Goal: Browse casually: Explore the website without a specific task or goal

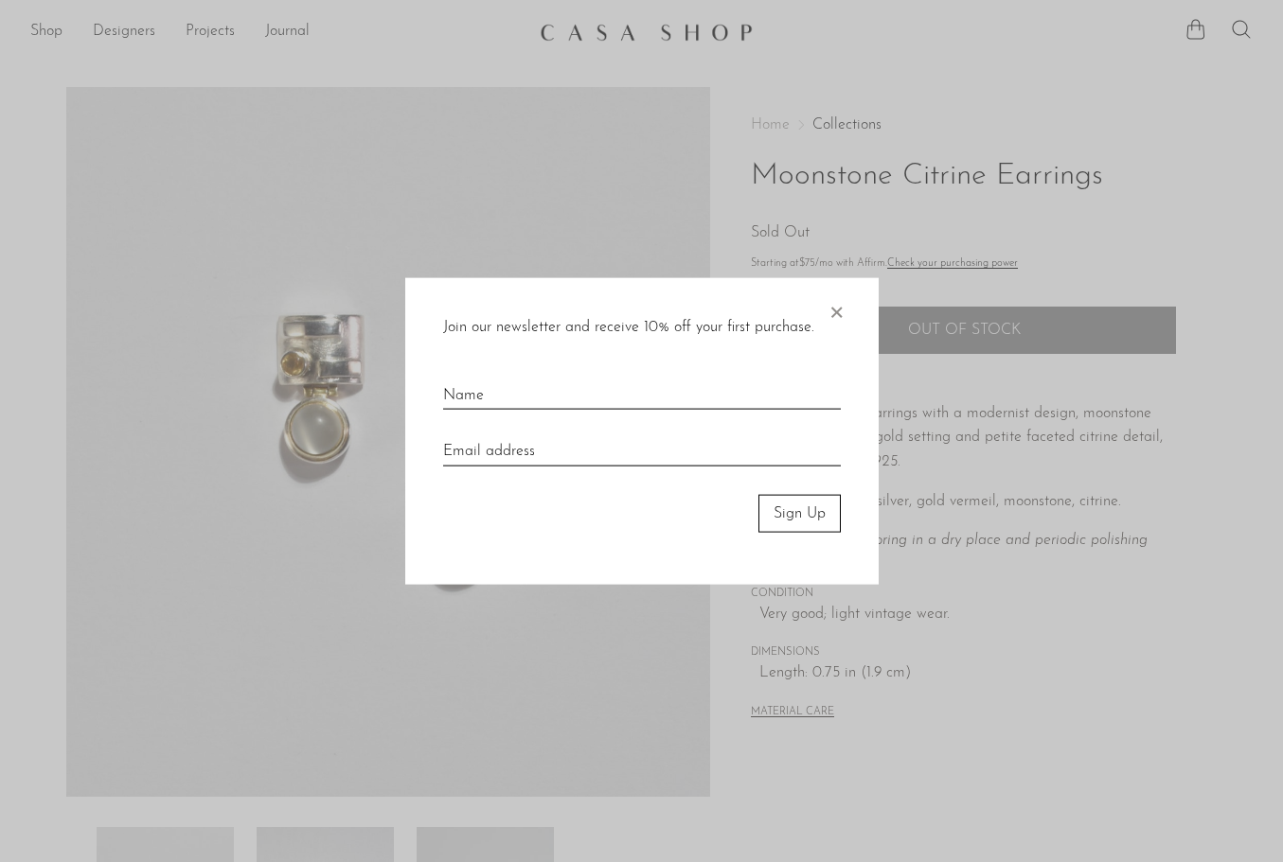
click at [832, 316] on span "×" at bounding box center [835, 307] width 19 height 61
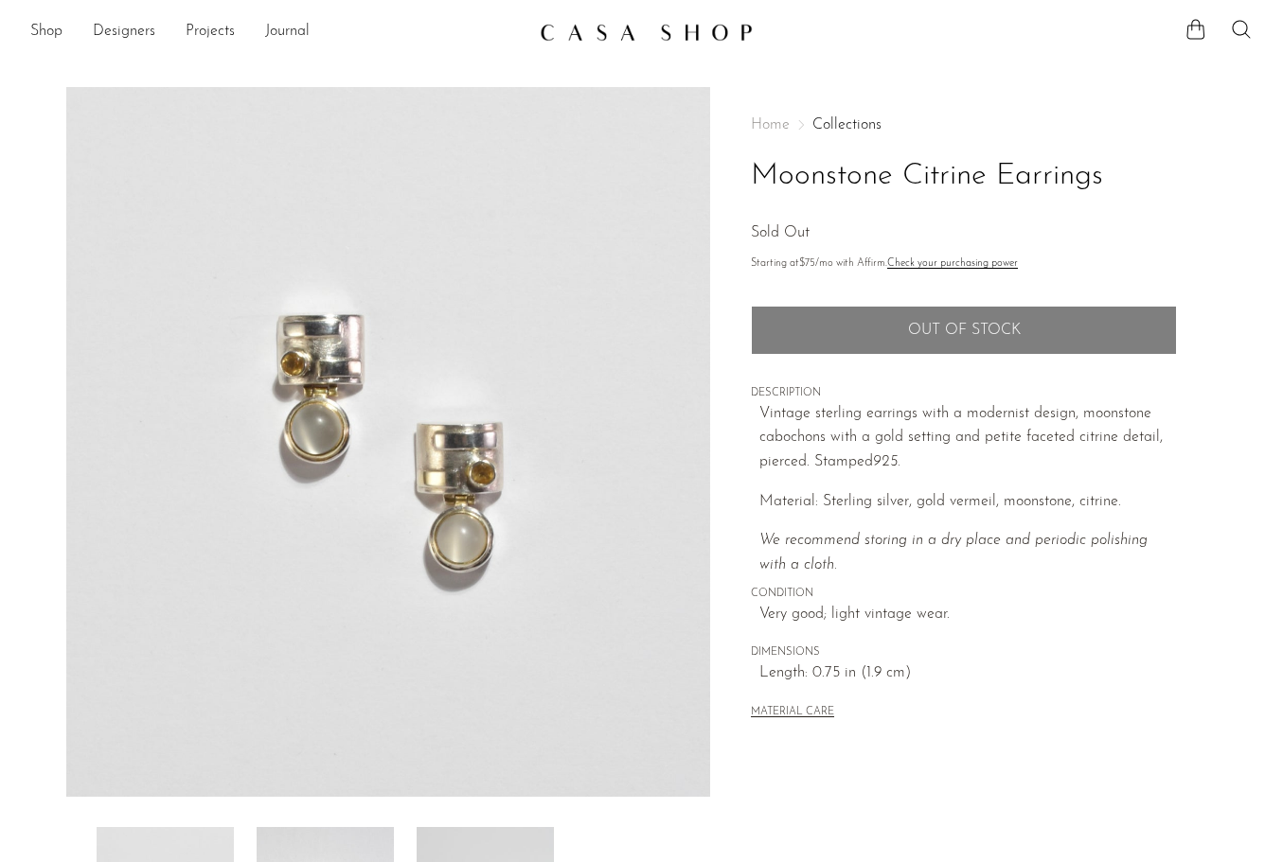
scroll to position [370, 0]
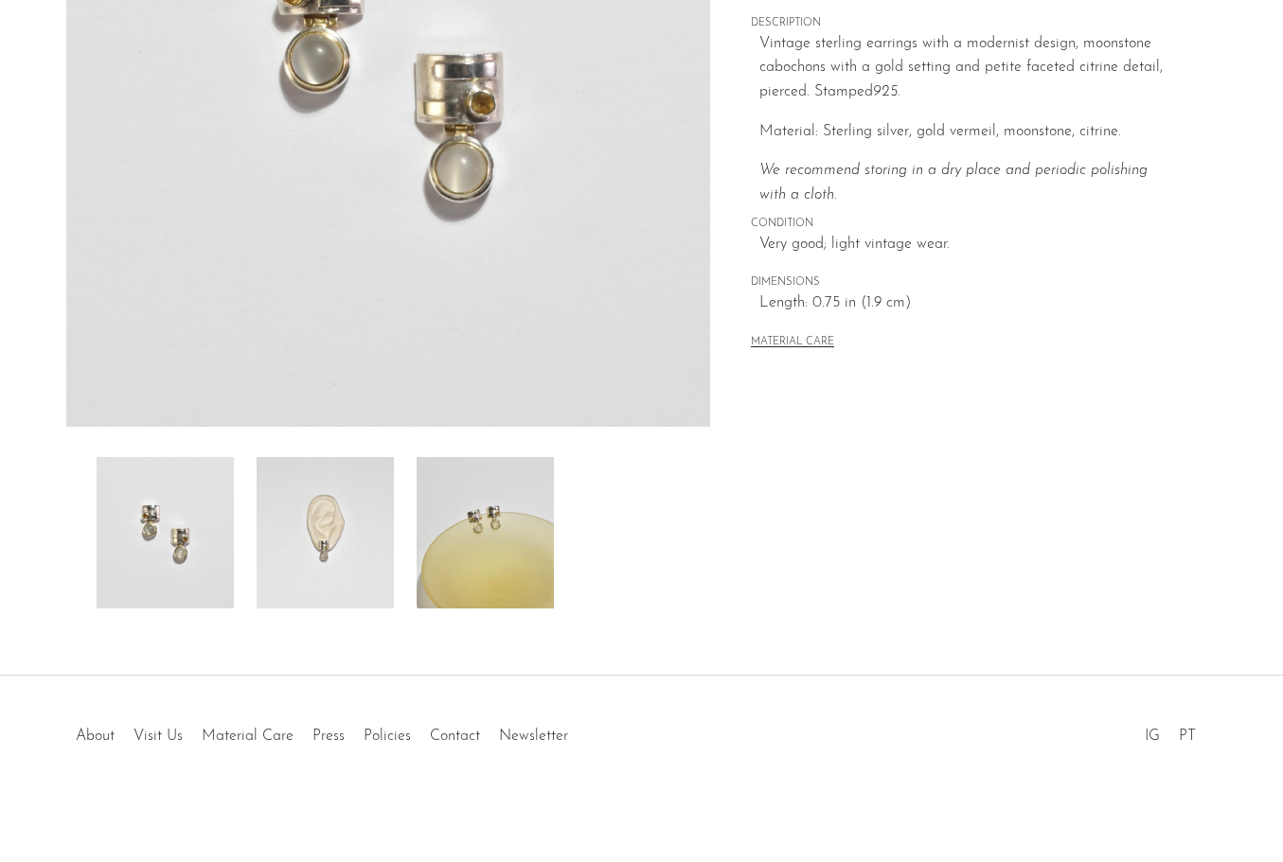
click at [487, 512] on img at bounding box center [485, 532] width 137 height 151
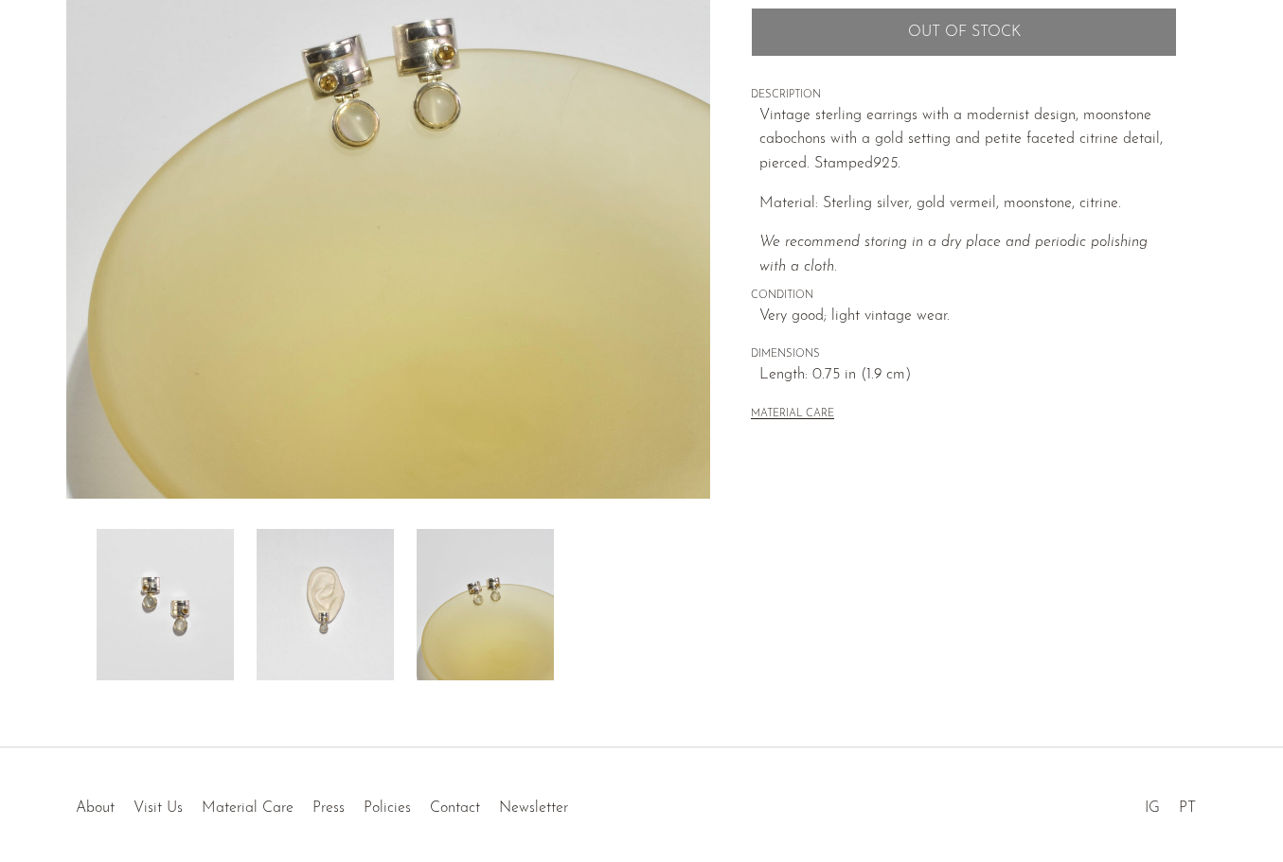
scroll to position [275, 0]
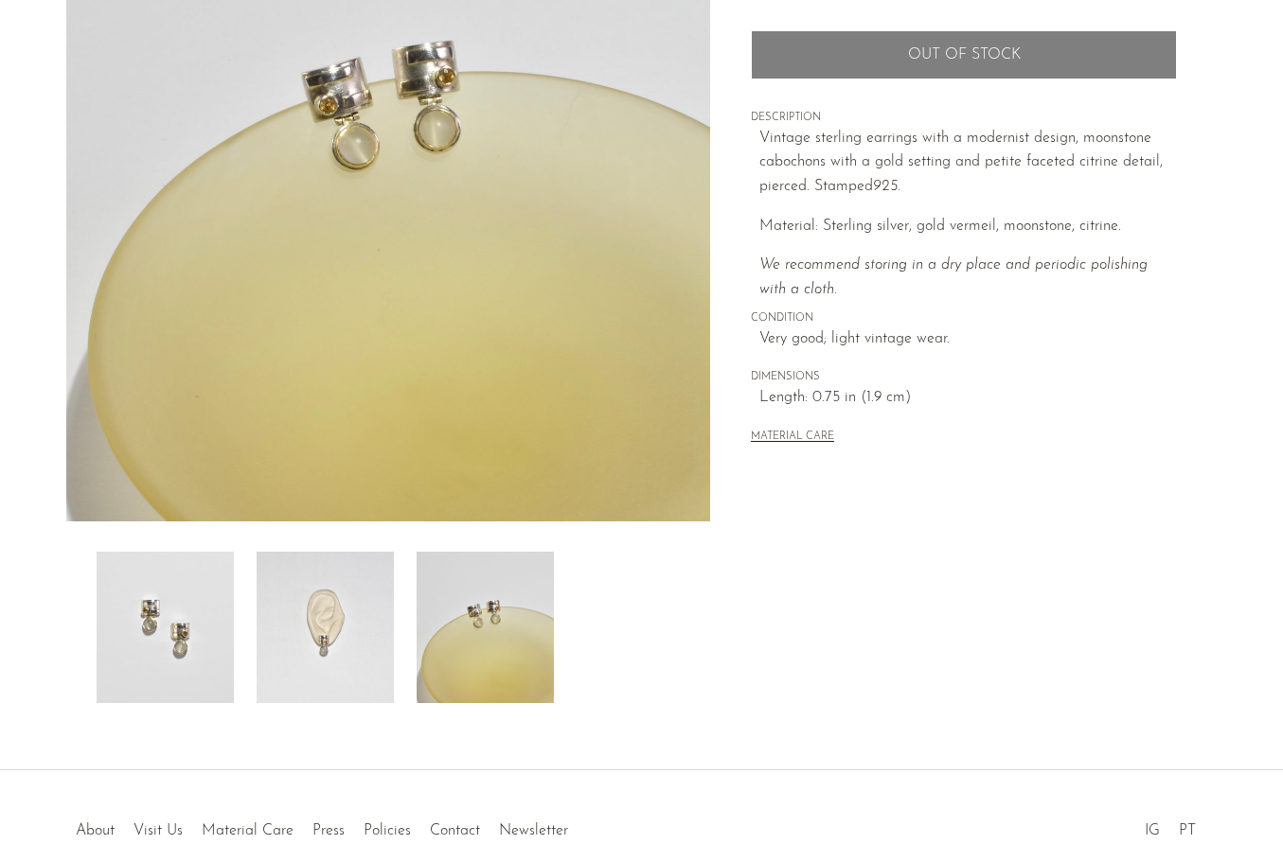
click at [350, 649] on img at bounding box center [325, 627] width 137 height 151
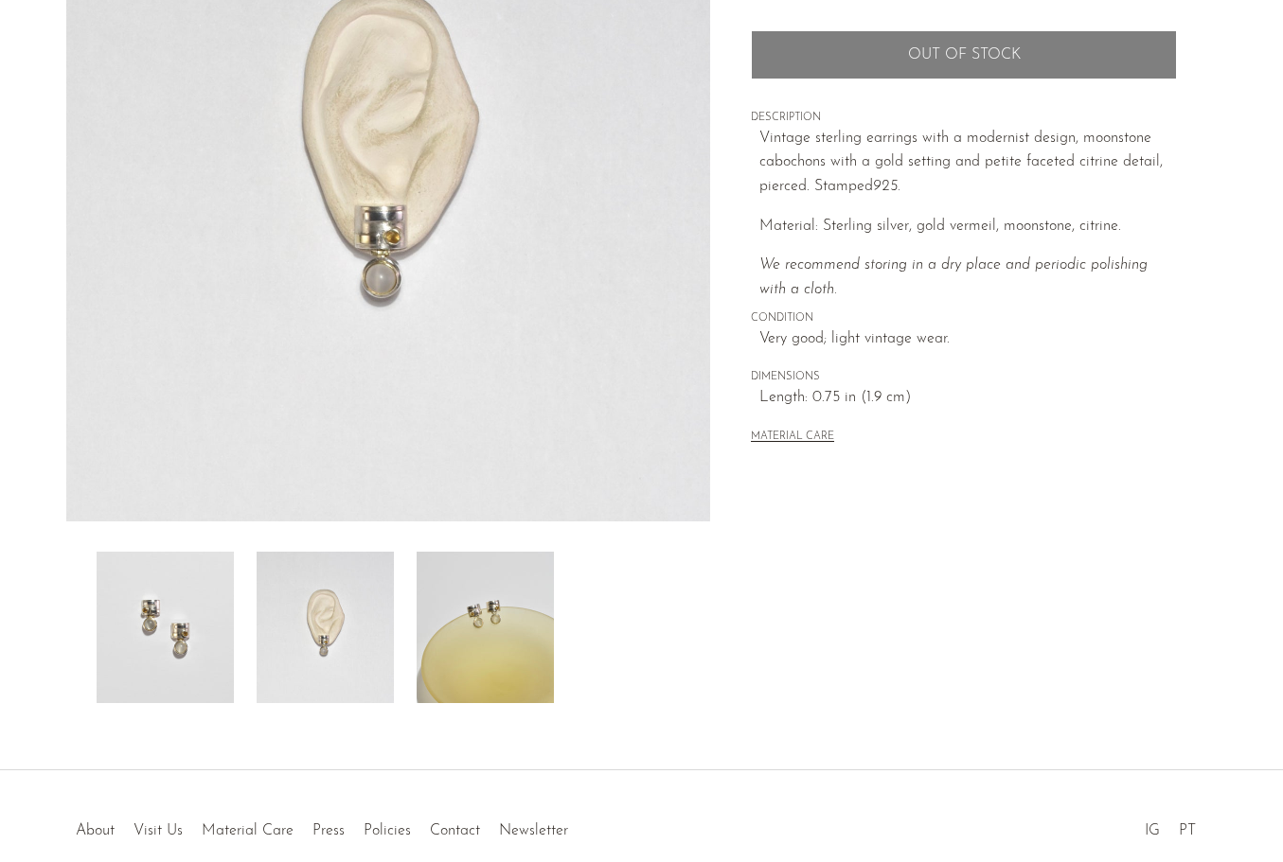
click at [170, 630] on img at bounding box center [165, 627] width 137 height 151
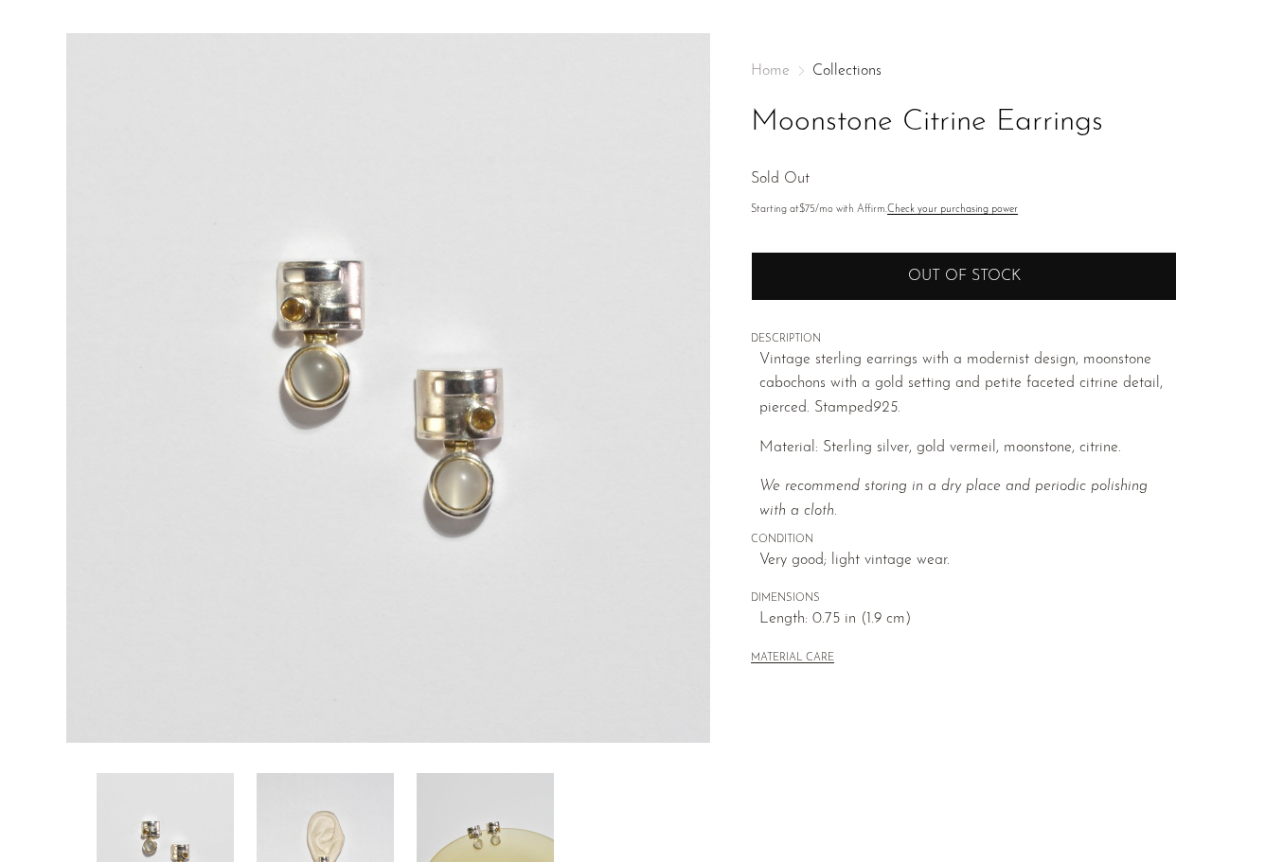
scroll to position [0, 0]
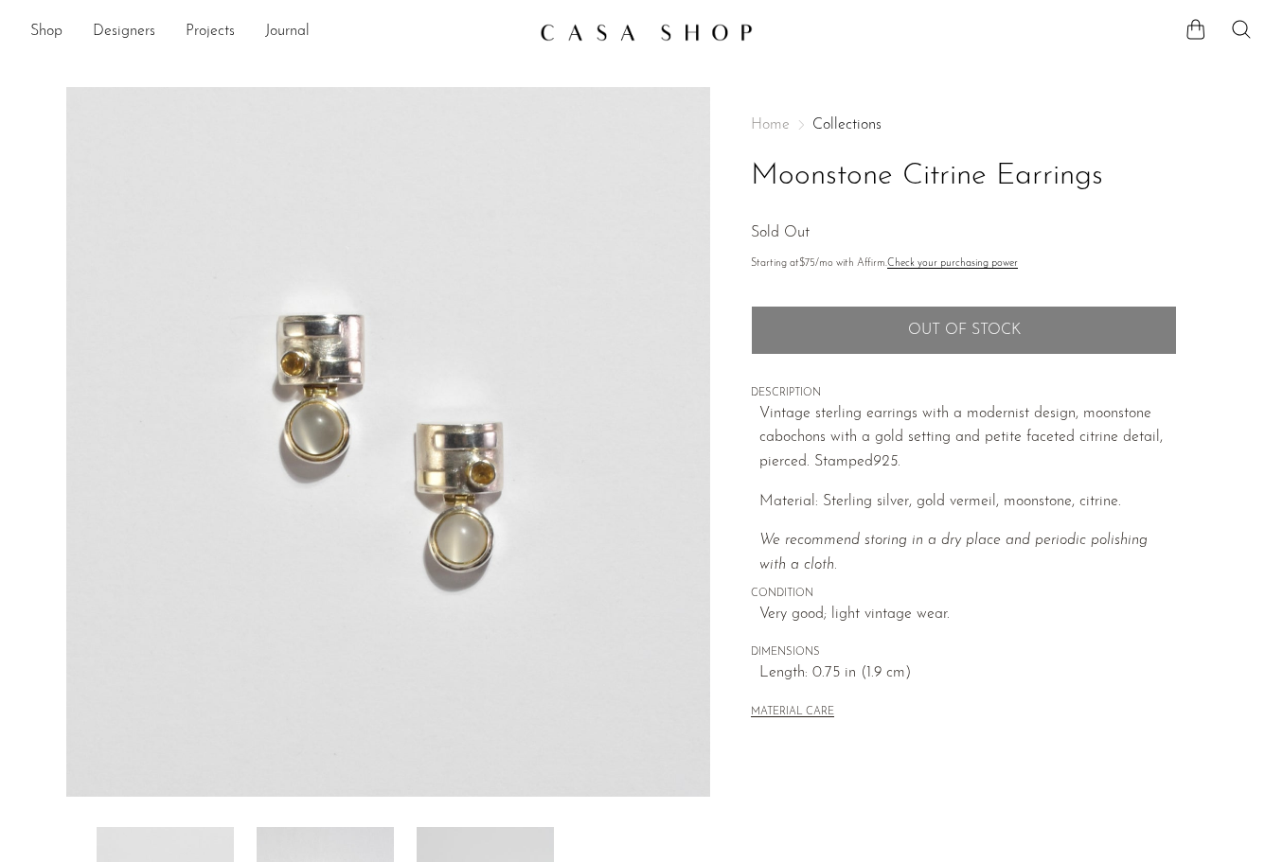
click at [701, 27] on img at bounding box center [646, 32] width 213 height 19
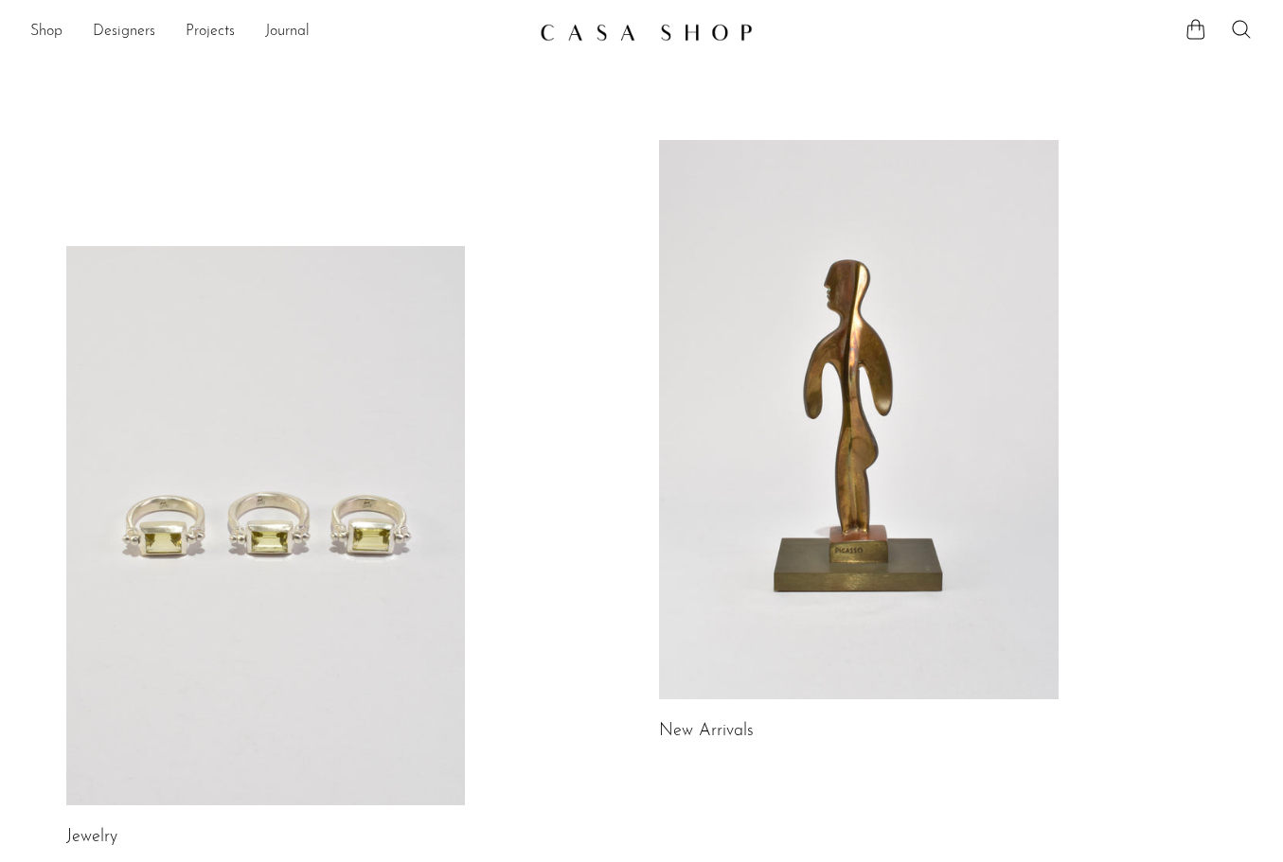
scroll to position [116, 0]
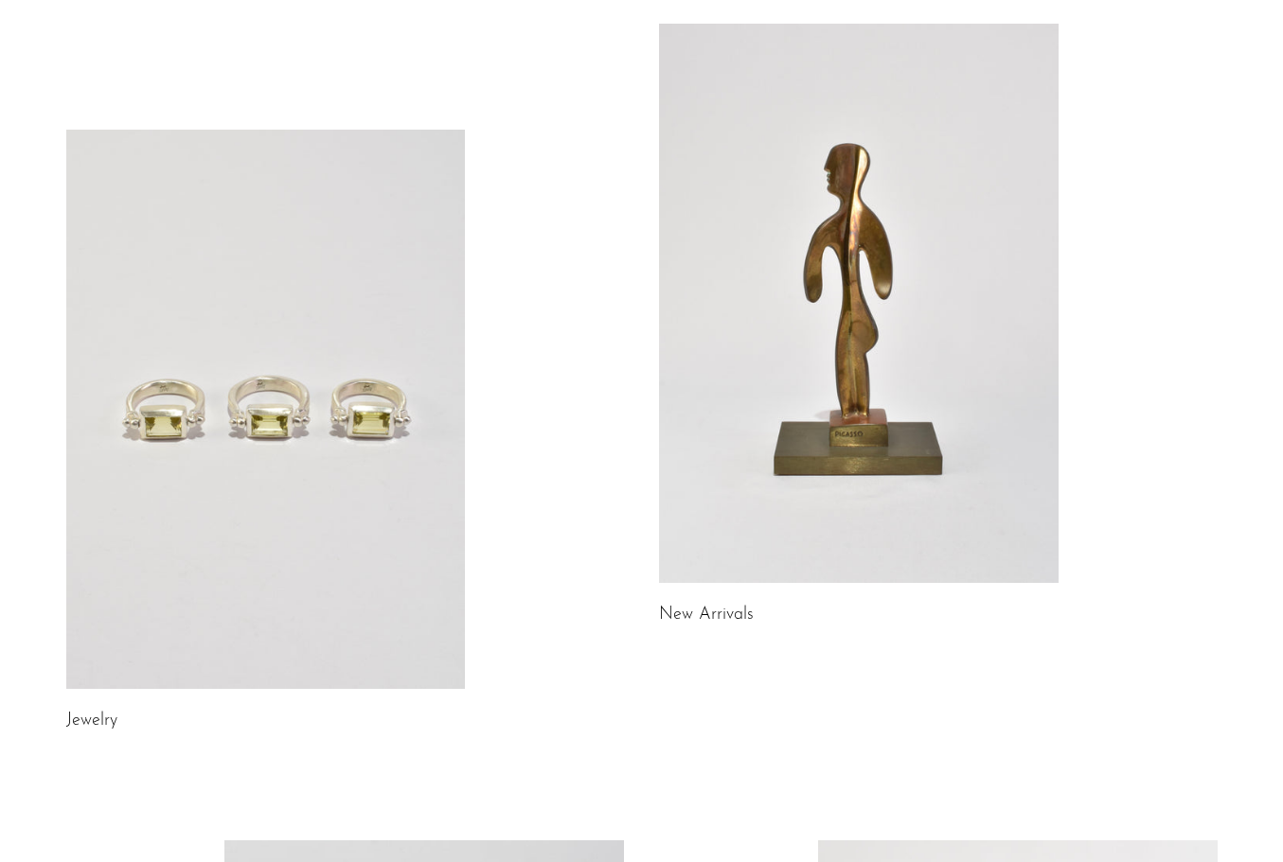
click at [409, 559] on link at bounding box center [266, 409] width 400 height 559
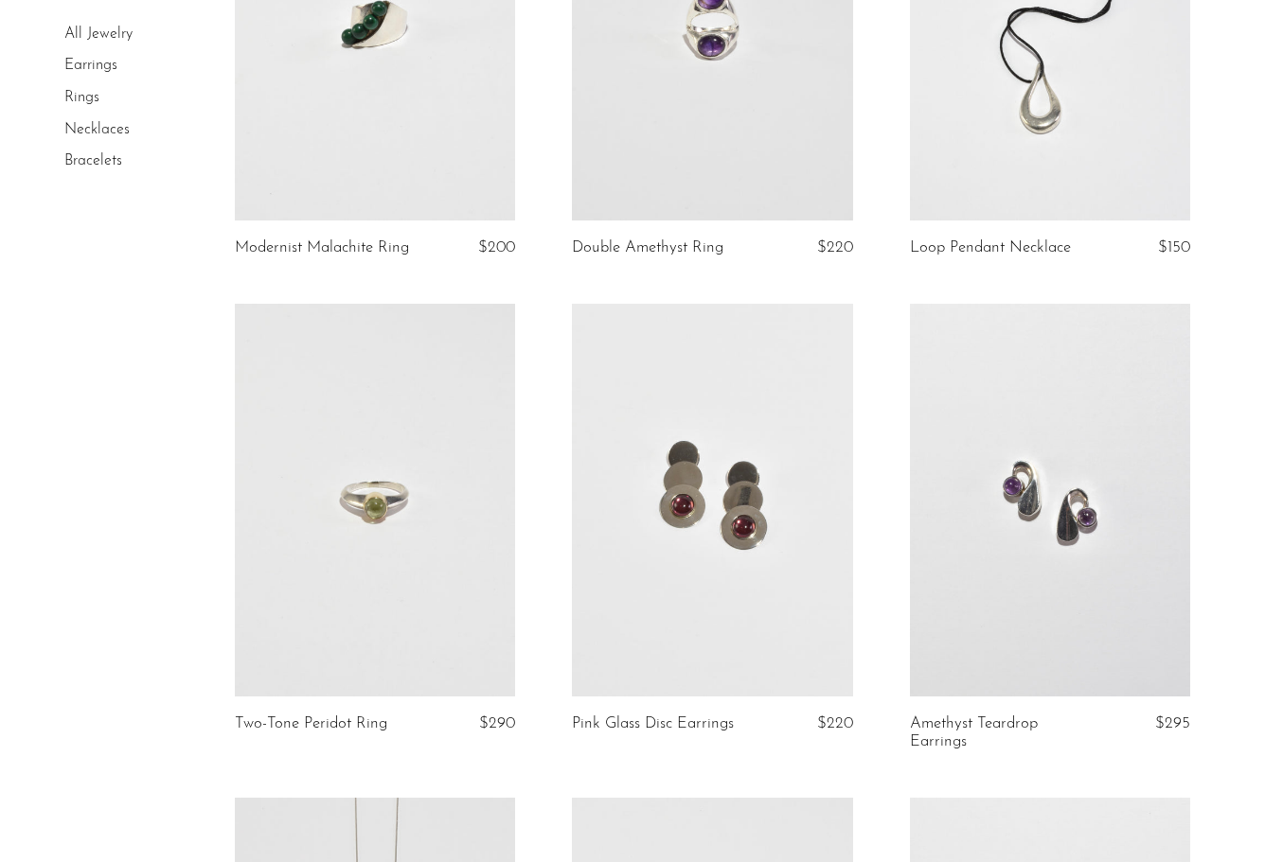
scroll to position [2319, 0]
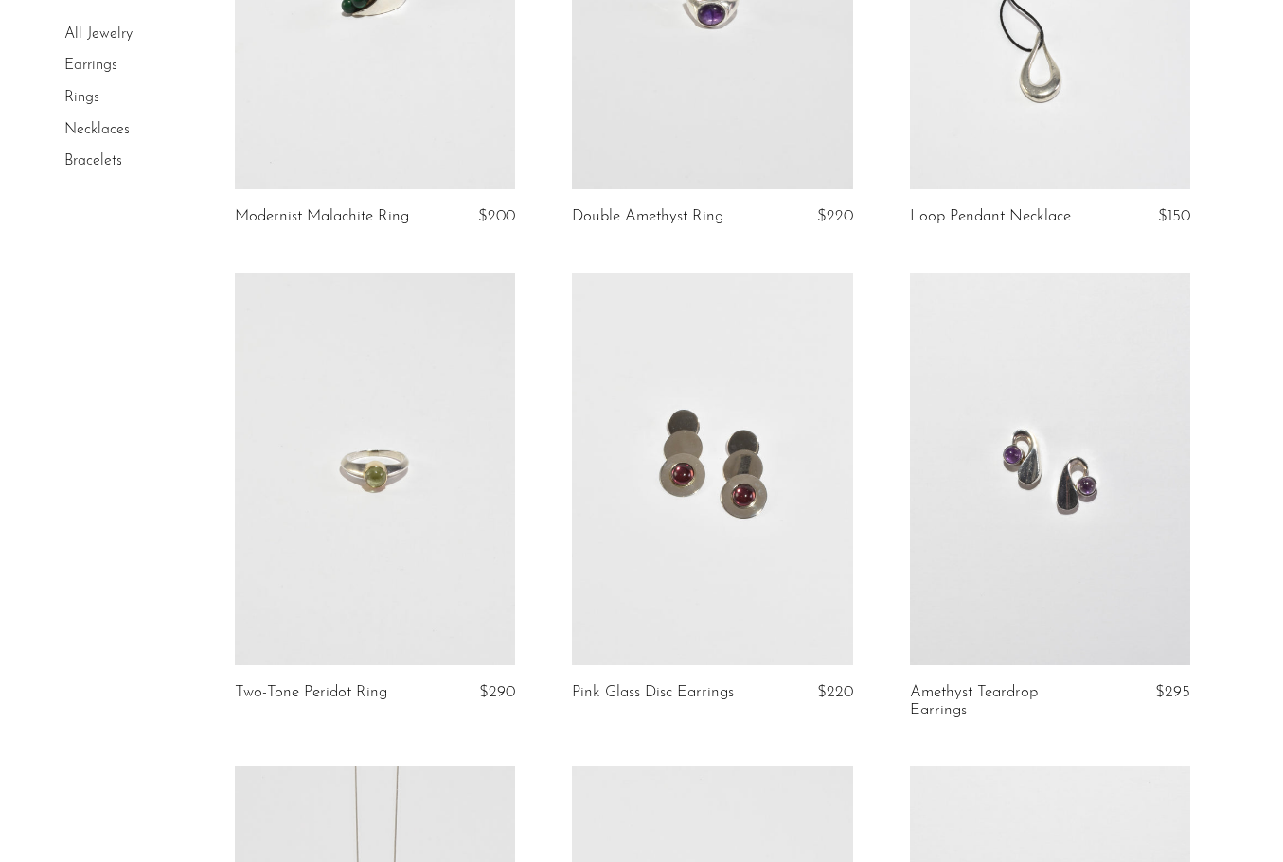
click at [411, 535] on link at bounding box center [375, 469] width 280 height 393
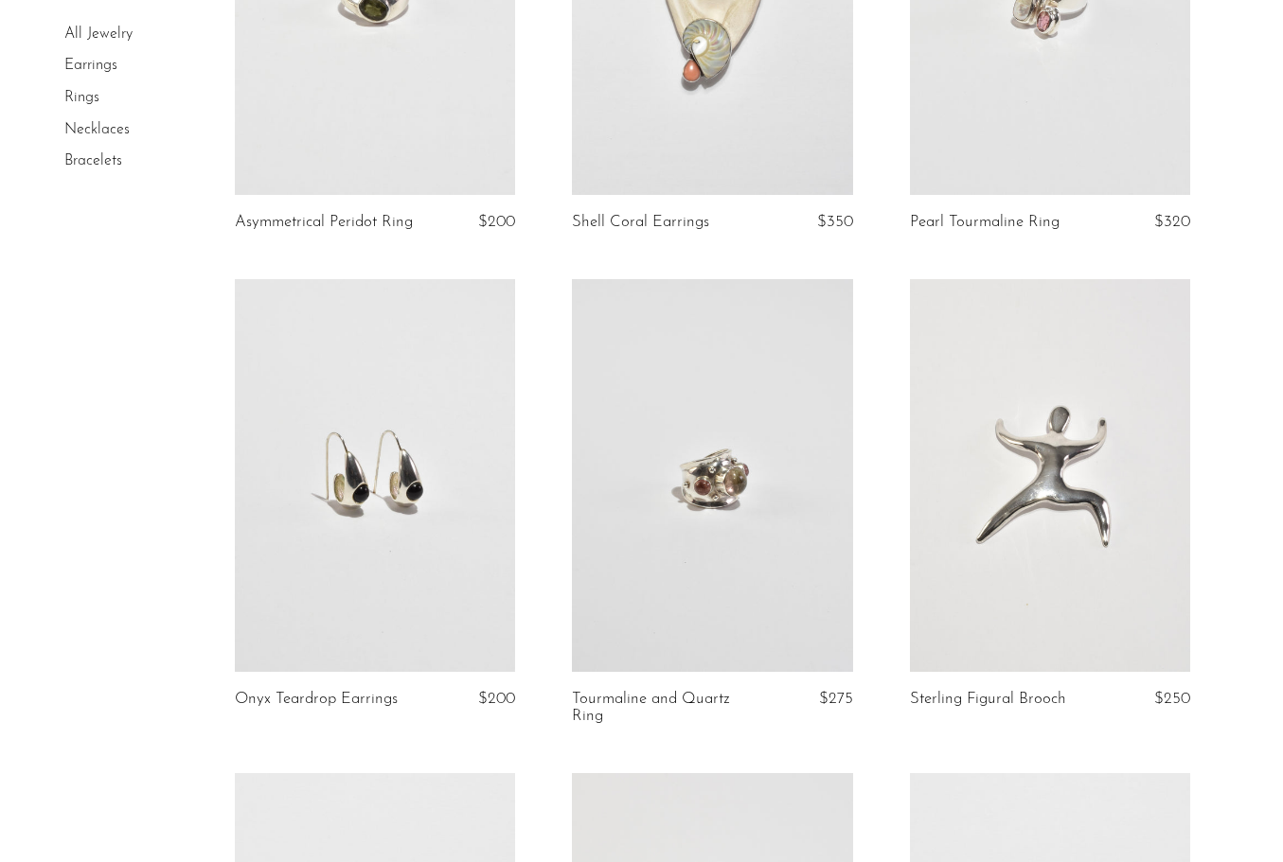
scroll to position [3773, 0]
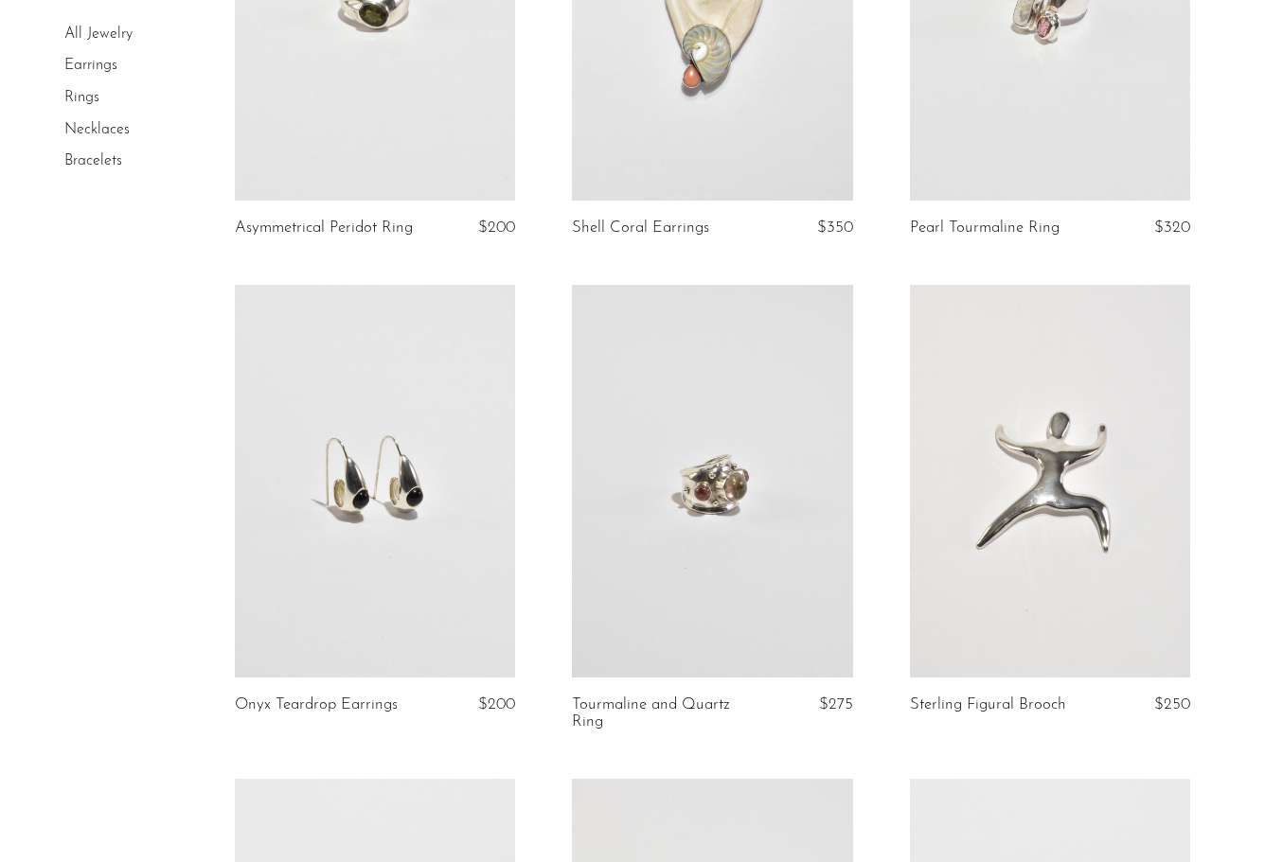
click at [466, 572] on link at bounding box center [375, 481] width 280 height 393
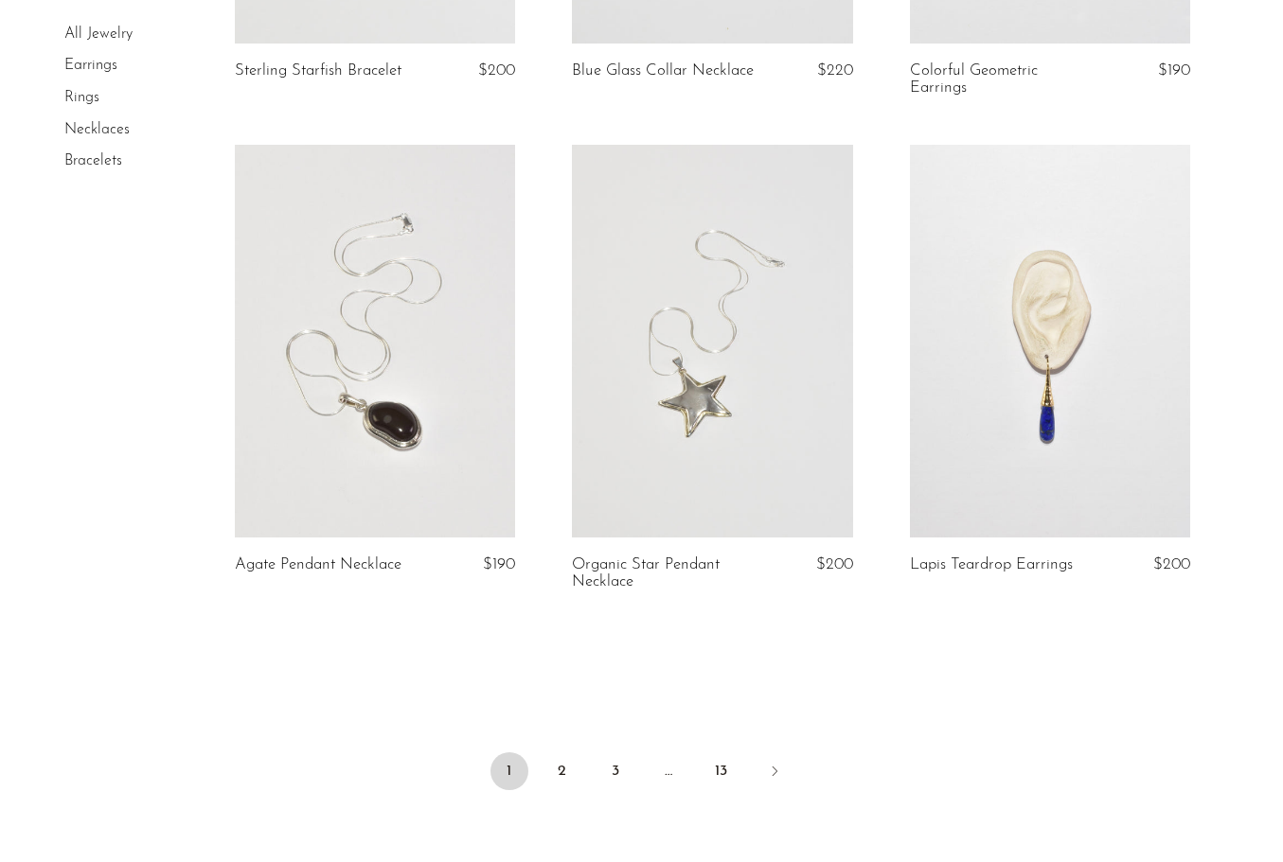
scroll to position [5612, 0]
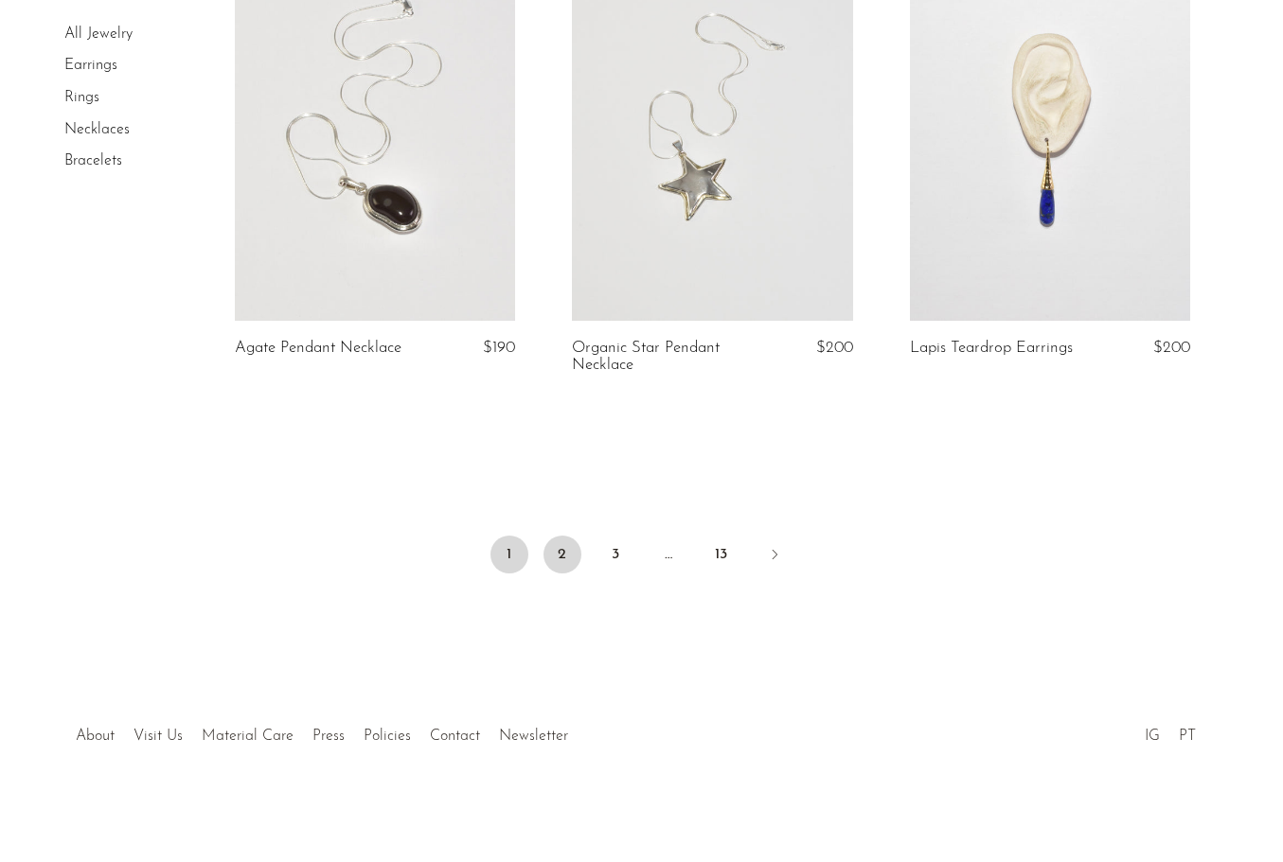
click at [563, 547] on link "2" at bounding box center [562, 555] width 38 height 38
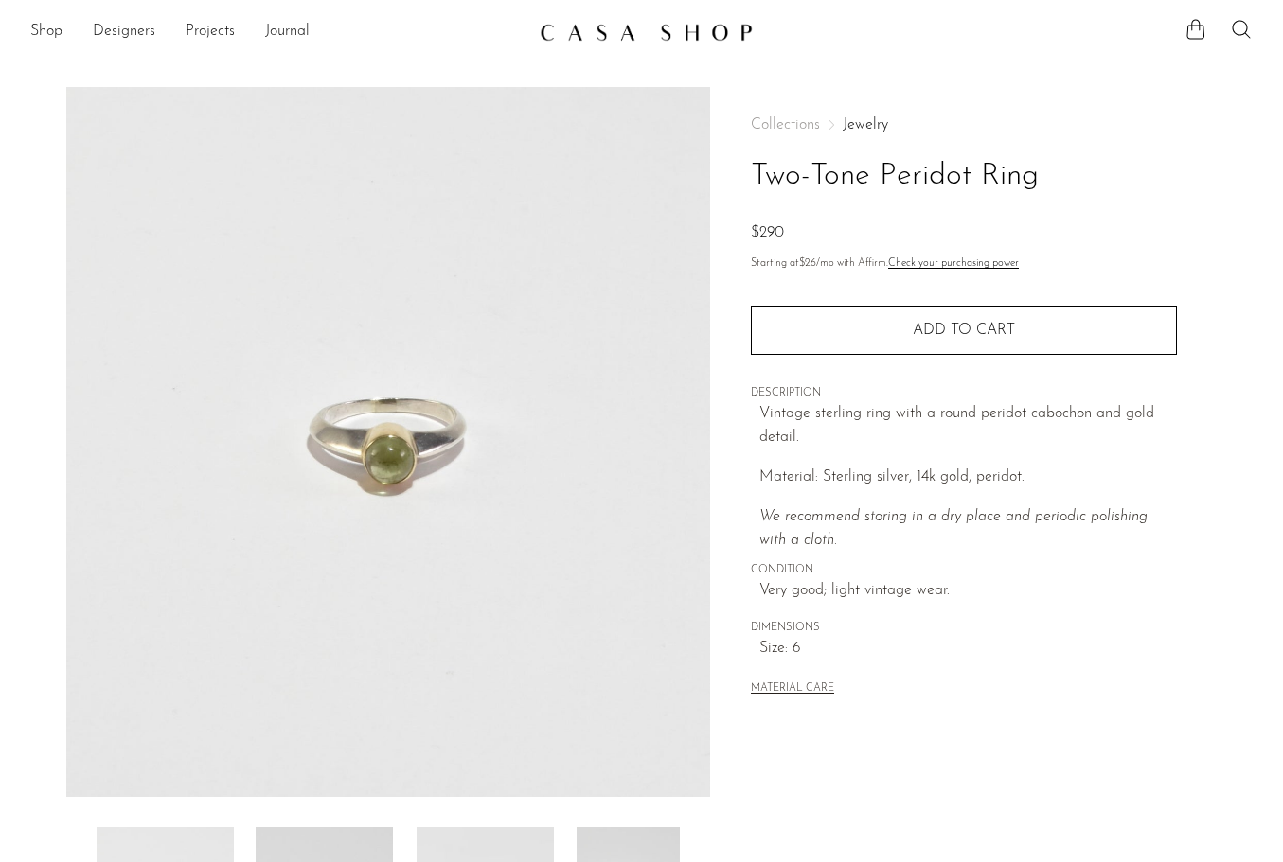
scroll to position [288, 0]
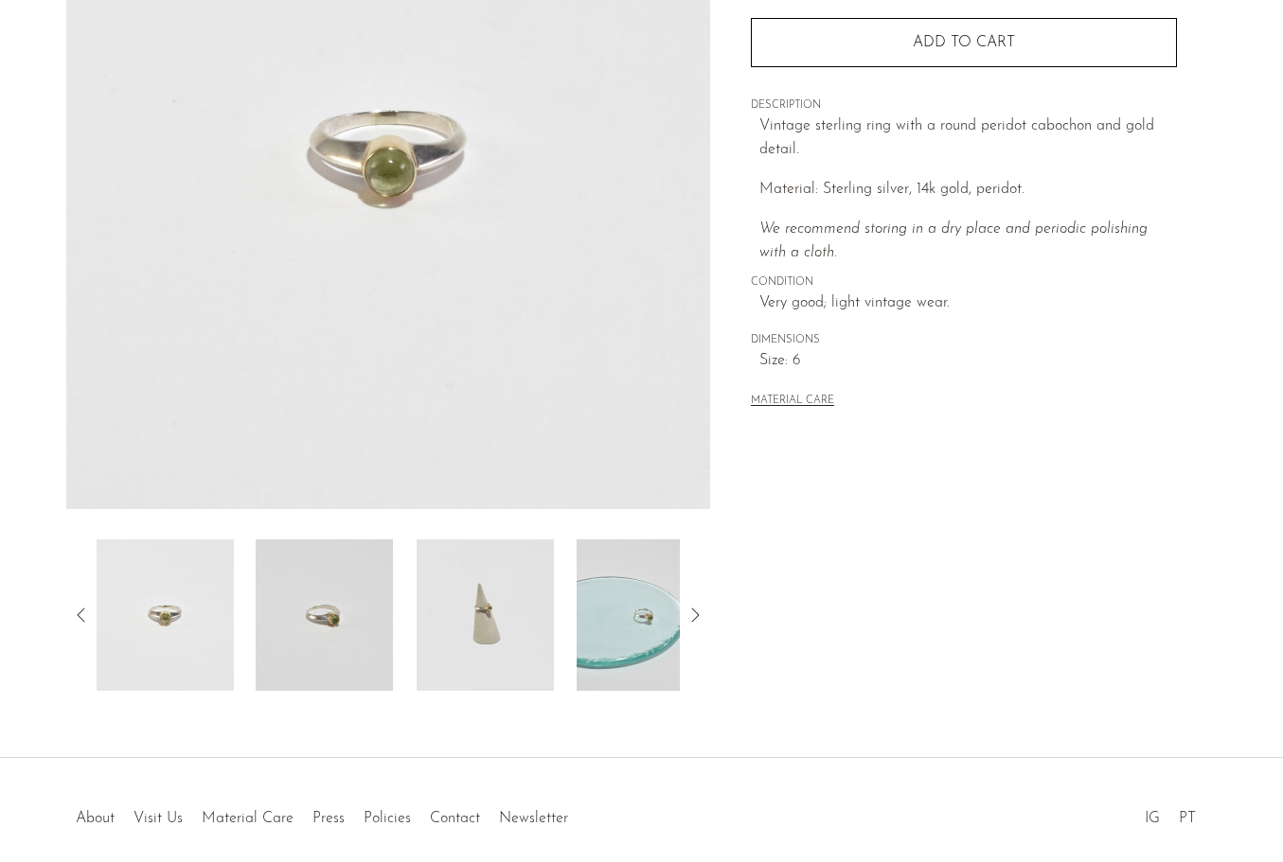
click at [512, 652] on img at bounding box center [485, 615] width 137 height 151
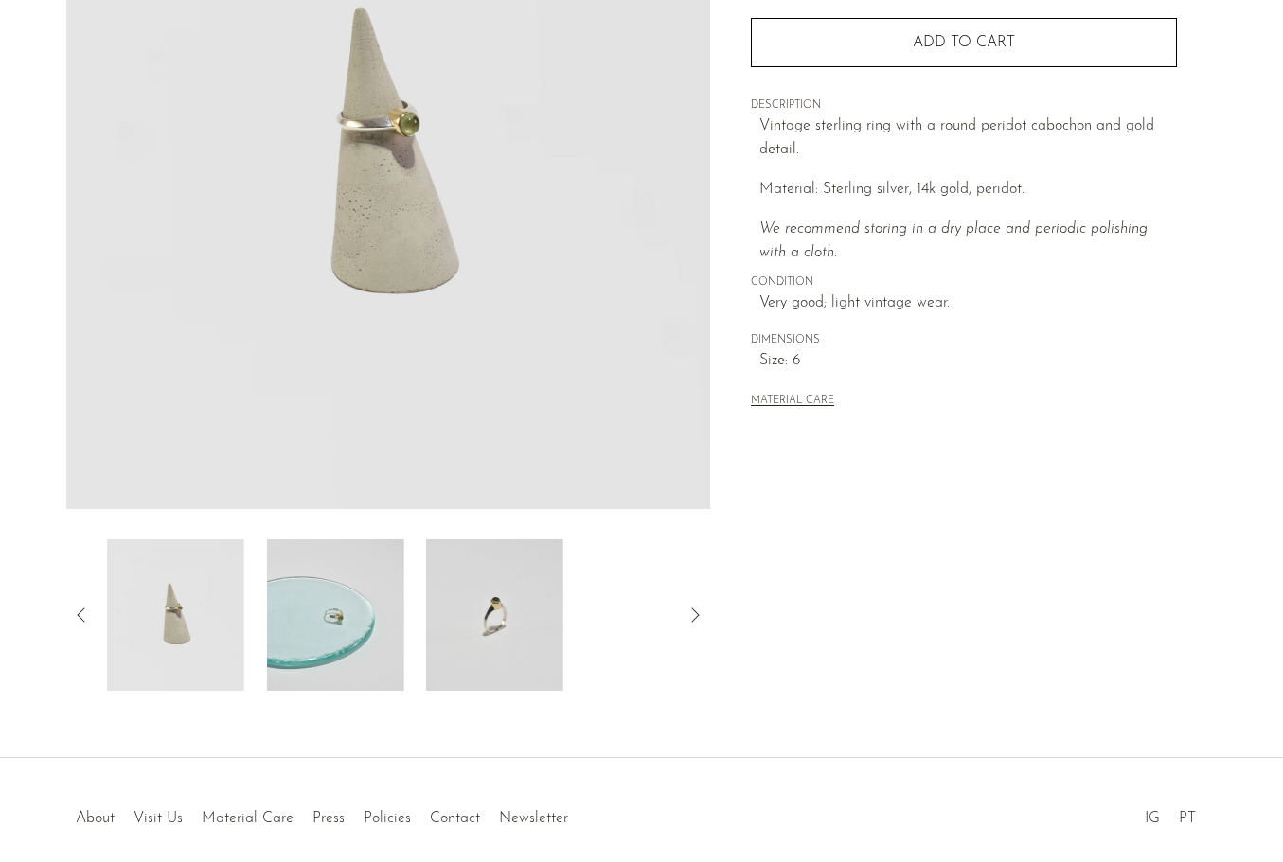
click at [541, 642] on img at bounding box center [494, 615] width 137 height 151
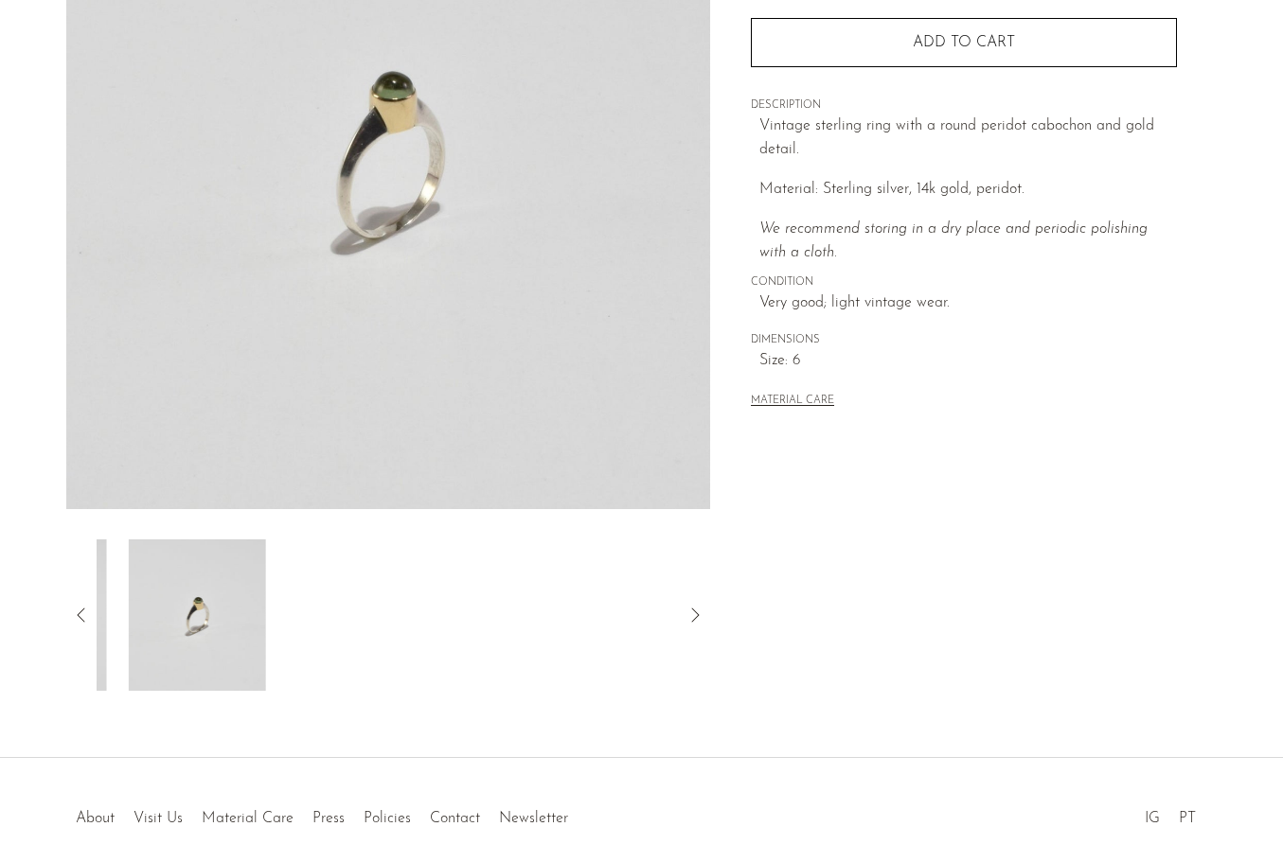
click at [541, 642] on div at bounding box center [389, 615] width 584 height 151
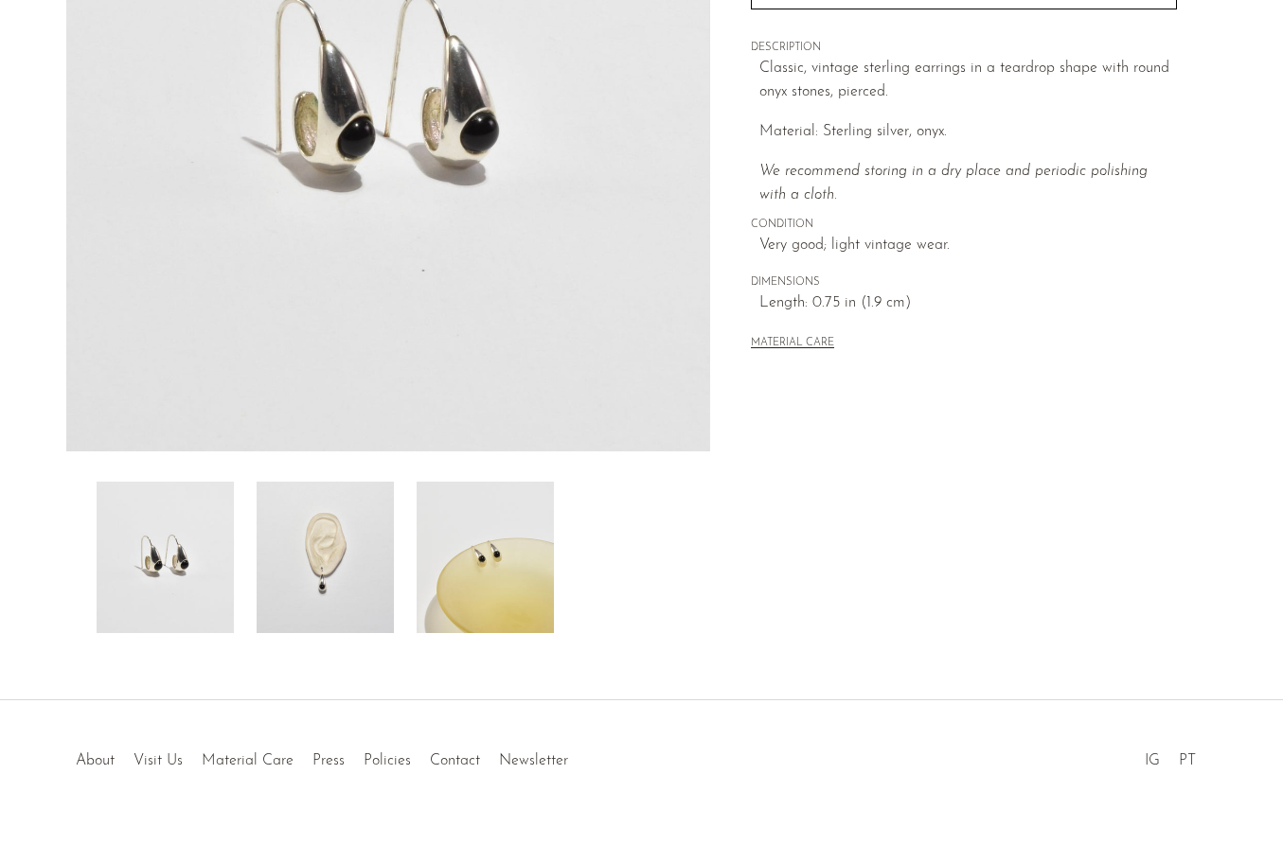
scroll to position [370, 0]
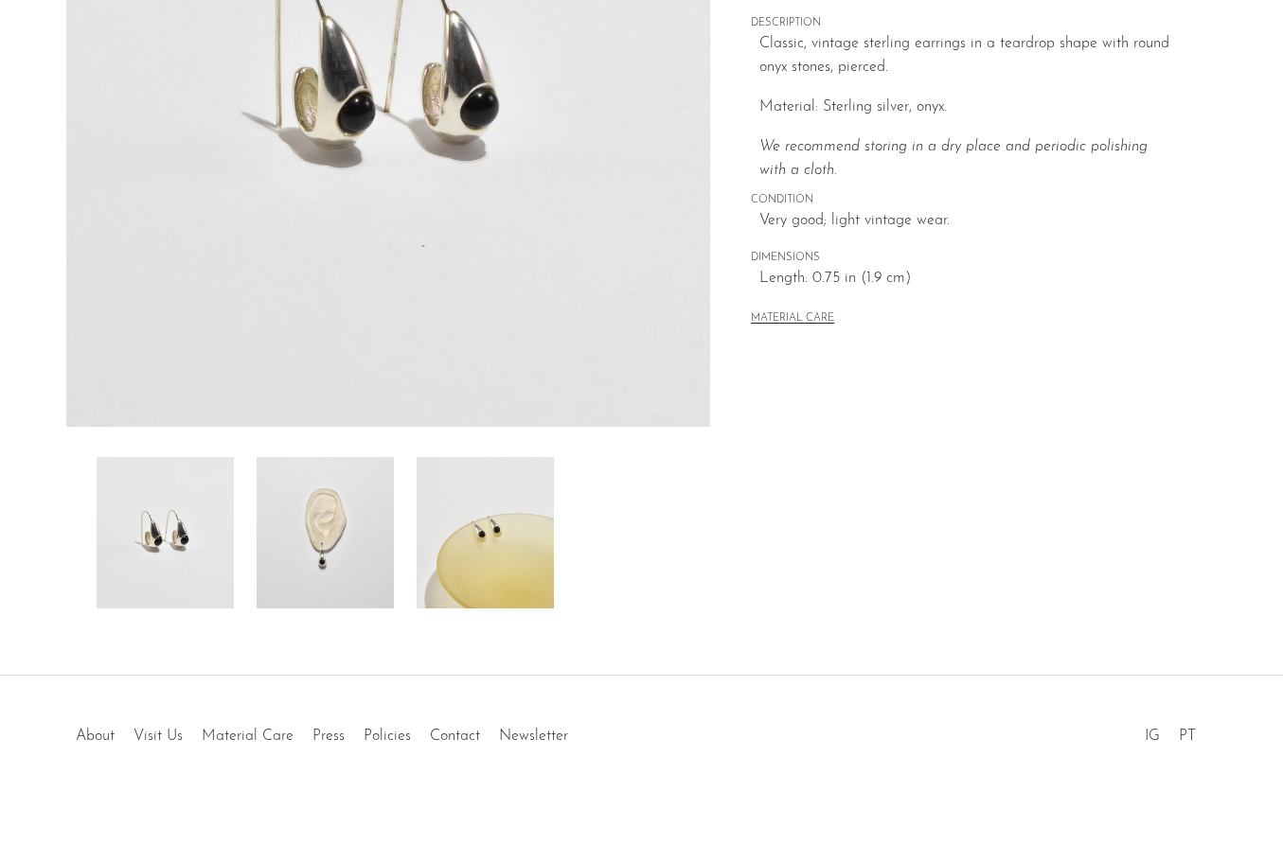
click at [469, 570] on img at bounding box center [485, 532] width 137 height 151
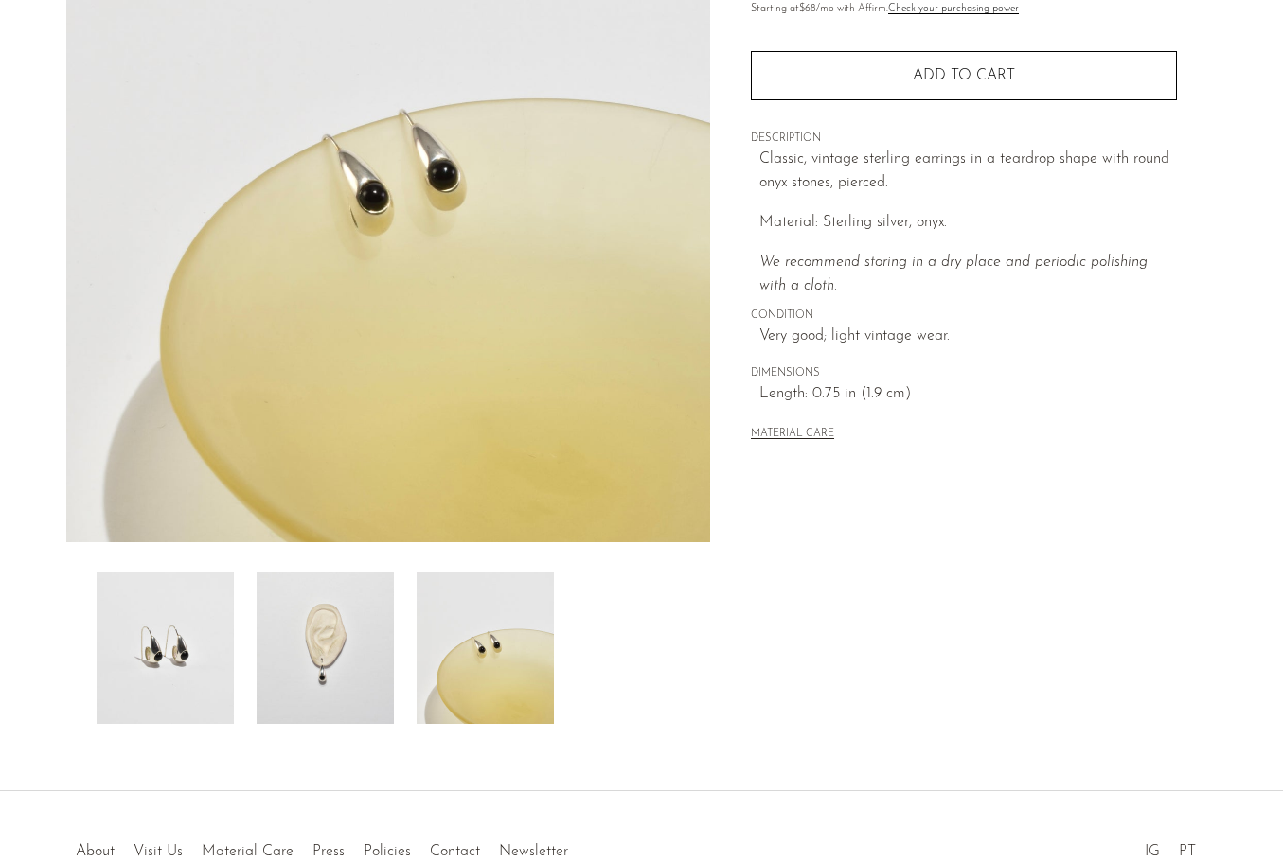
scroll to position [254, 0]
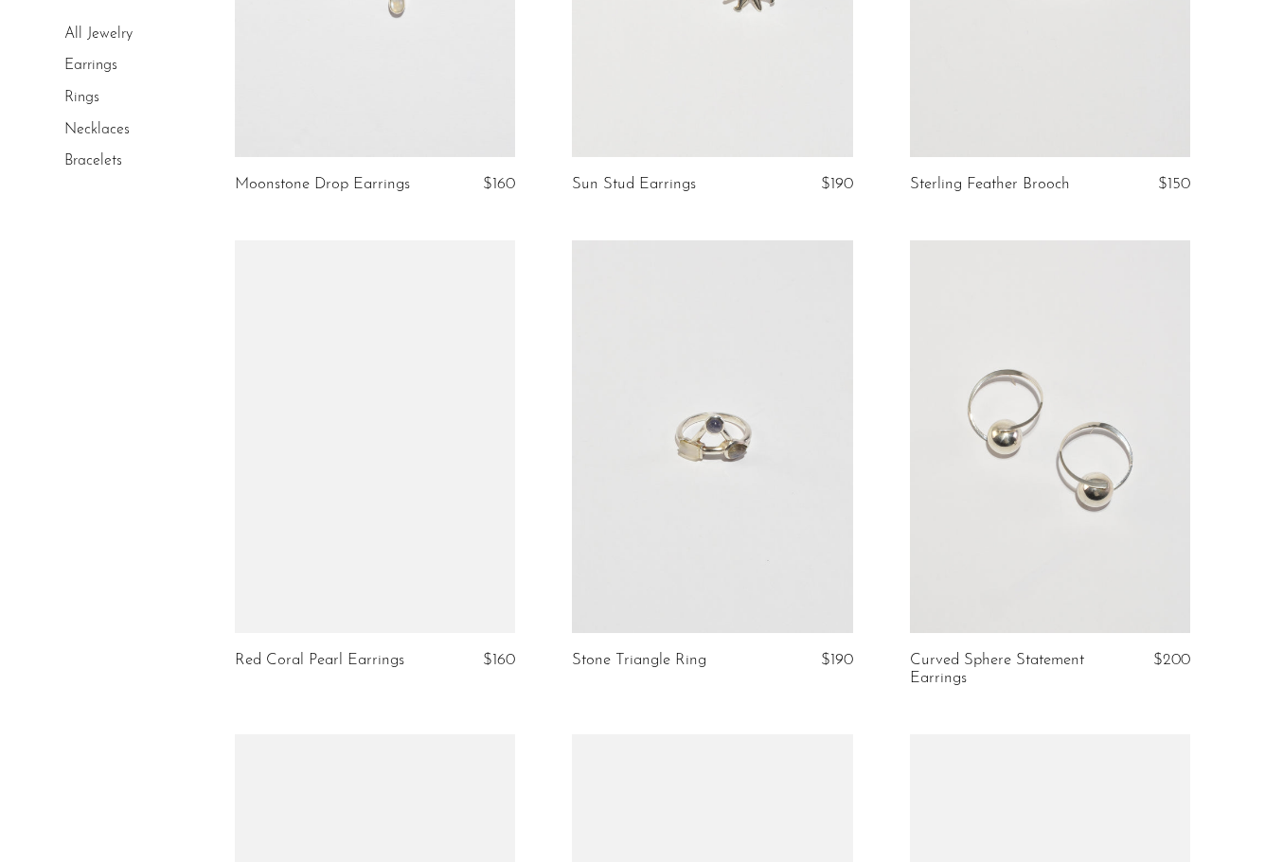
scroll to position [1385, 0]
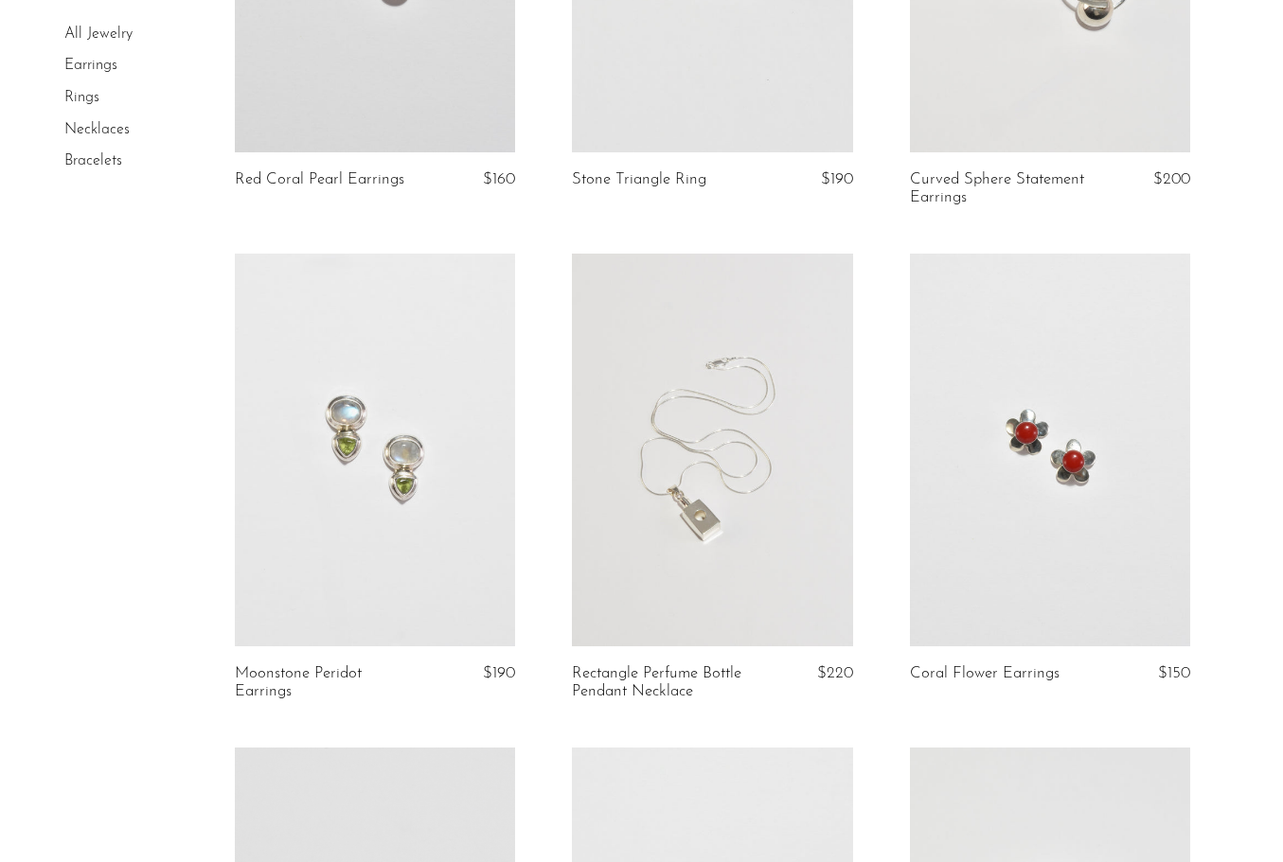
click at [459, 516] on link at bounding box center [375, 450] width 280 height 393
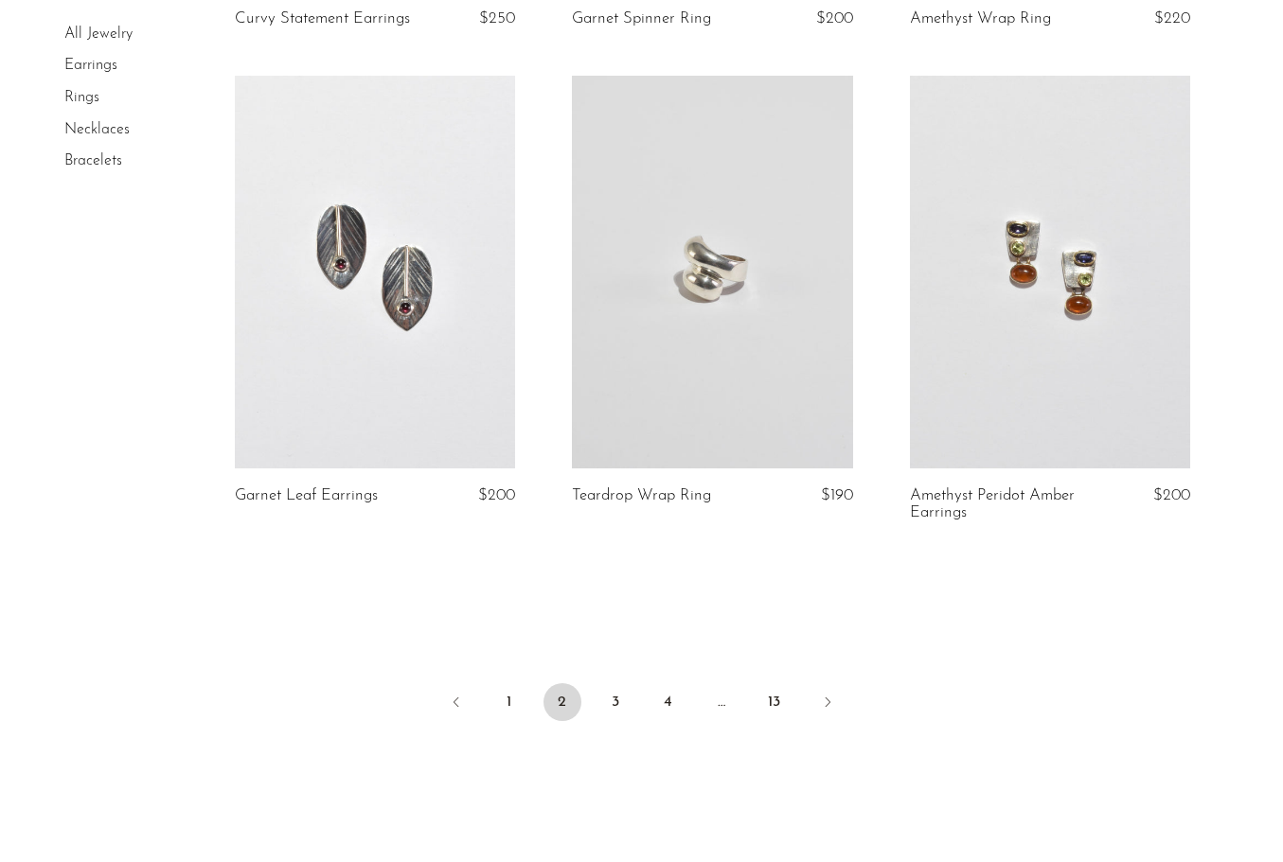
scroll to position [5465, 0]
click at [620, 702] on link "3" at bounding box center [615, 702] width 38 height 38
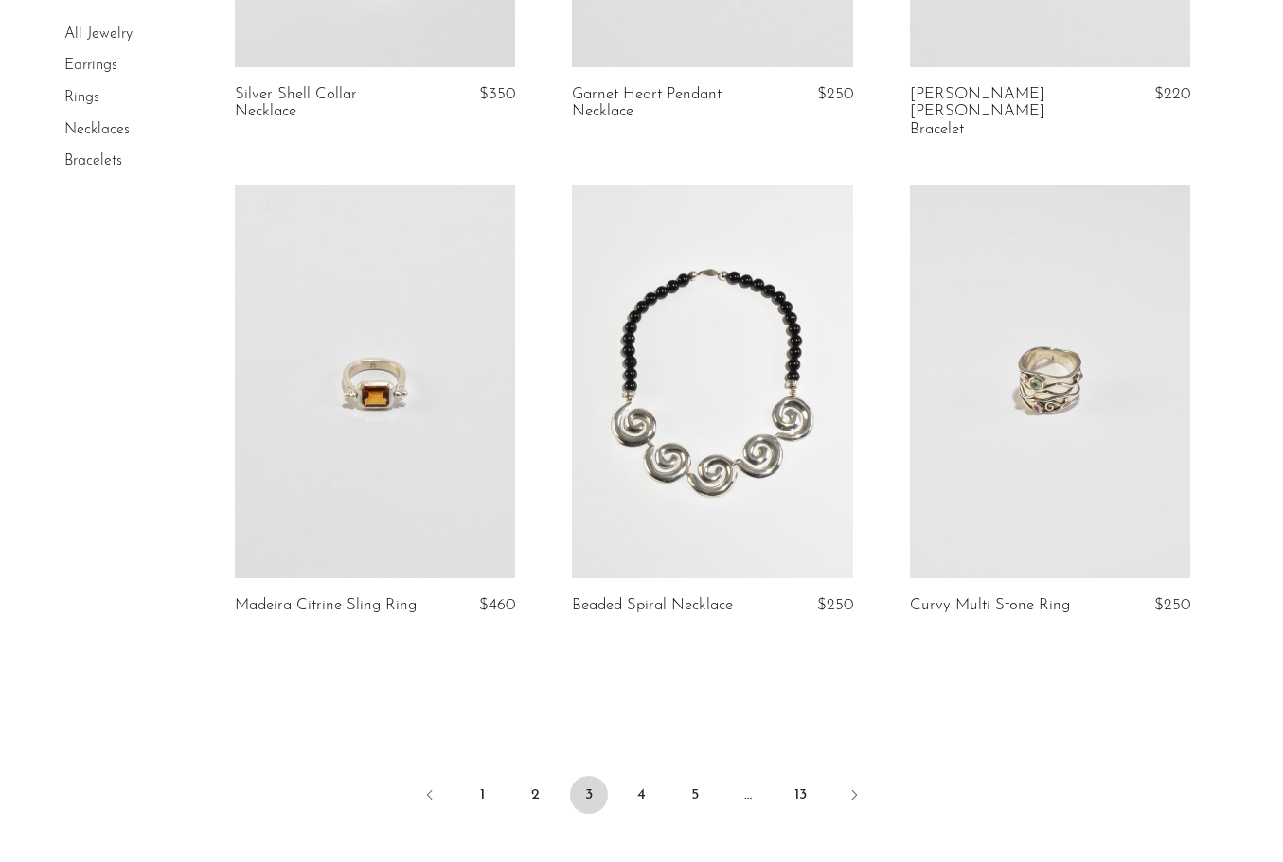
scroll to position [5451, 0]
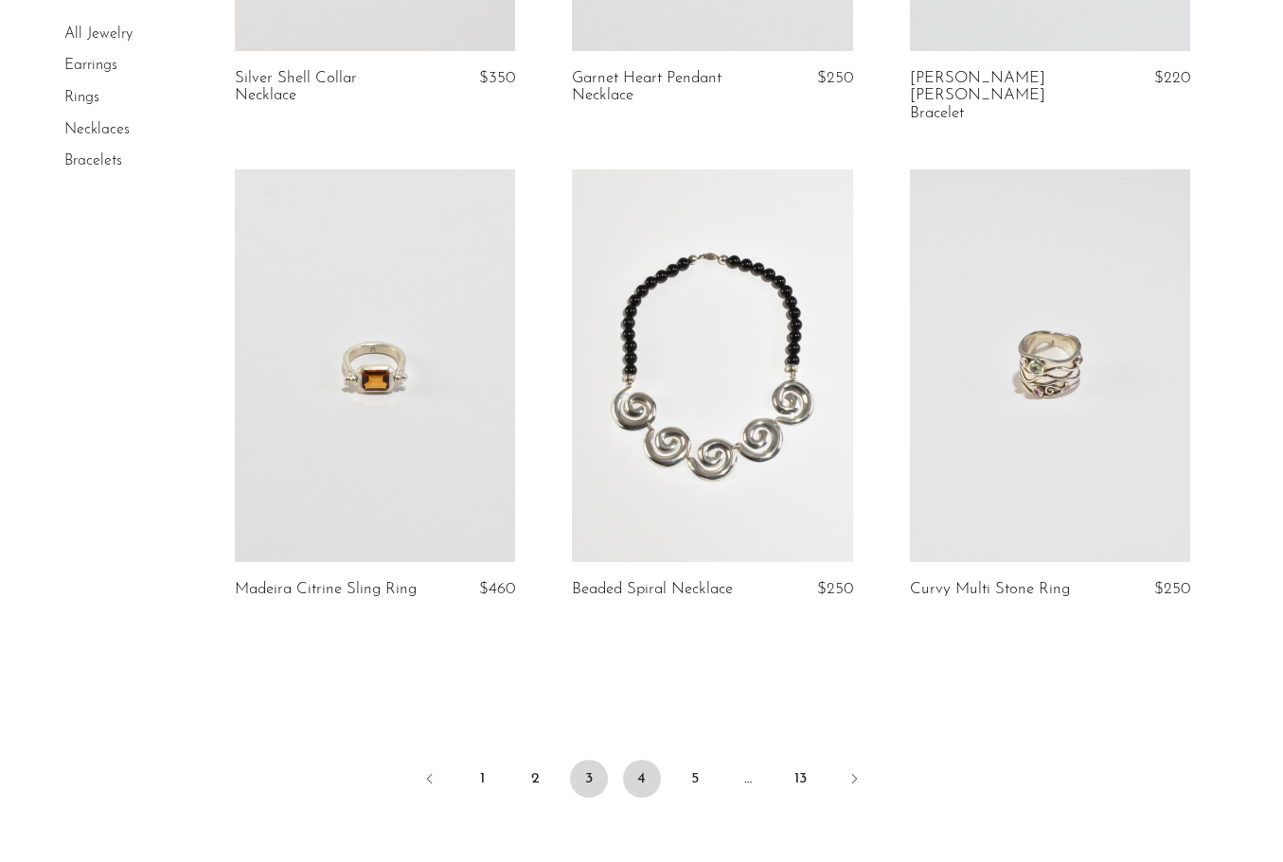
click at [648, 760] on link "4" at bounding box center [642, 779] width 38 height 38
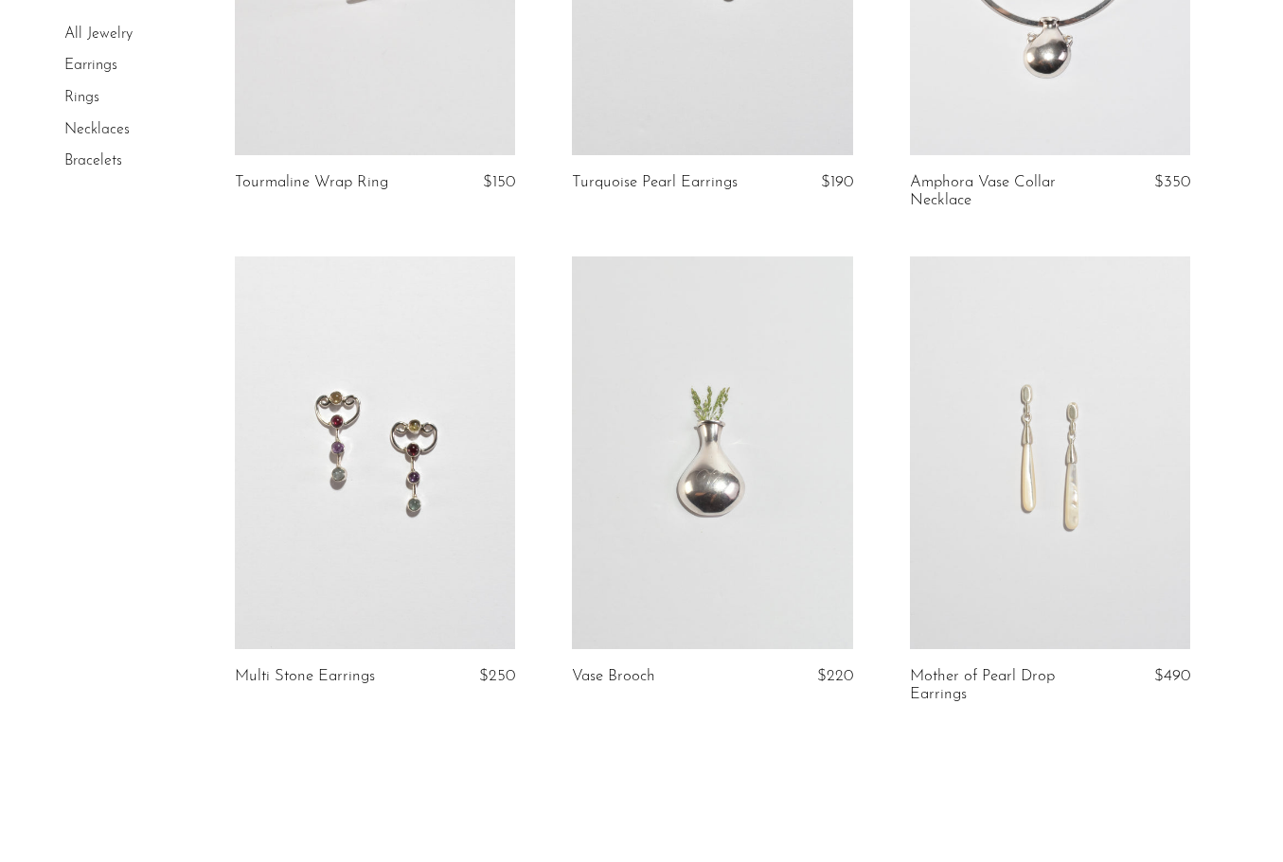
scroll to position [5307, 0]
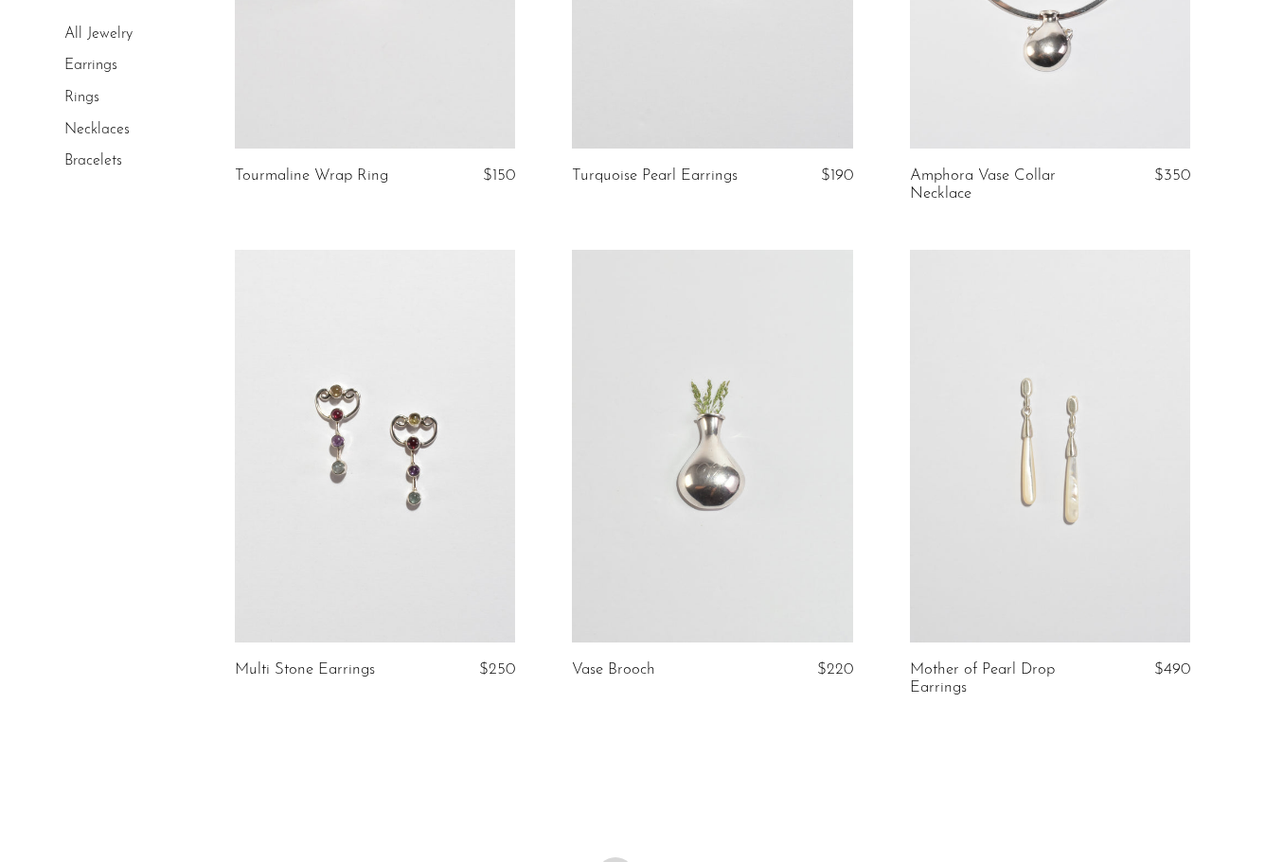
click at [802, 560] on link at bounding box center [712, 446] width 280 height 393
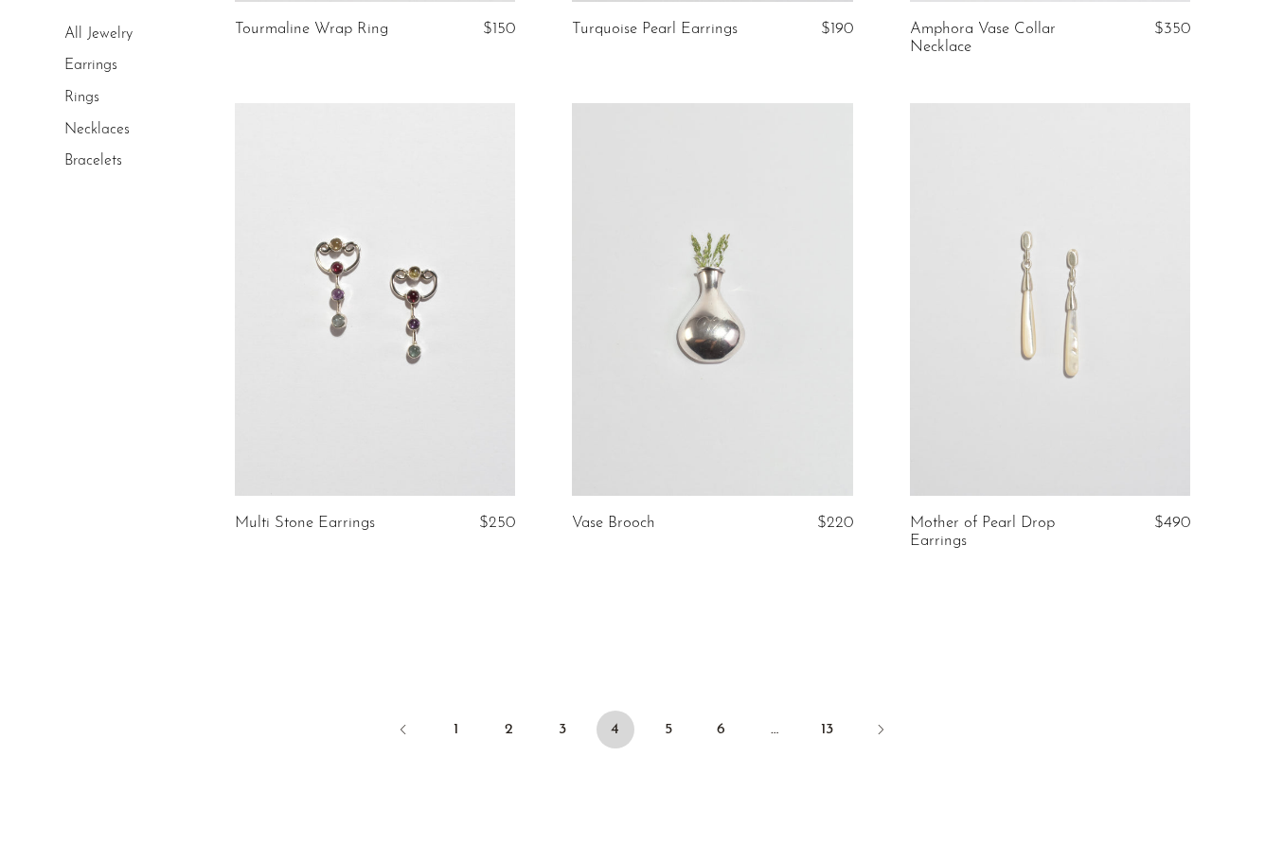
scroll to position [5472, 0]
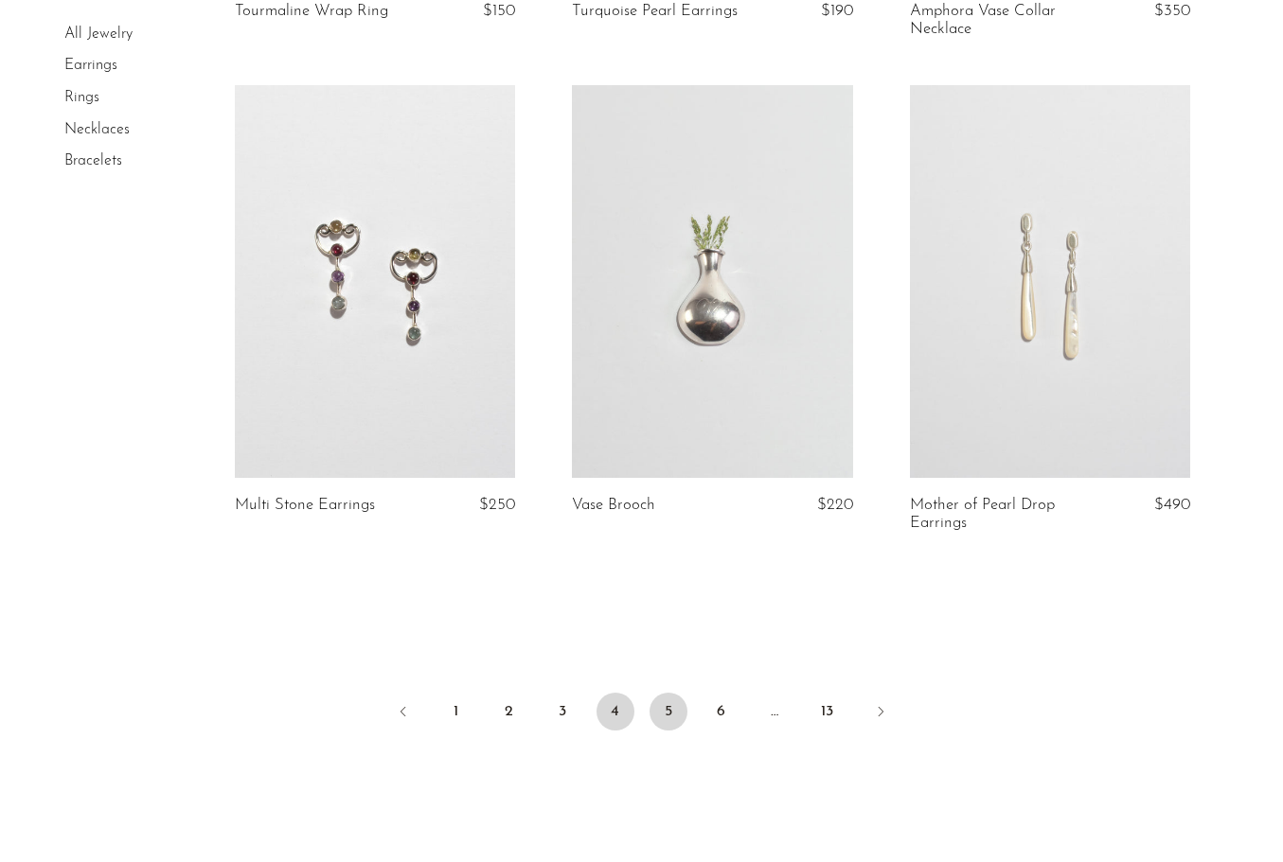
click at [675, 693] on link "5" at bounding box center [668, 712] width 38 height 38
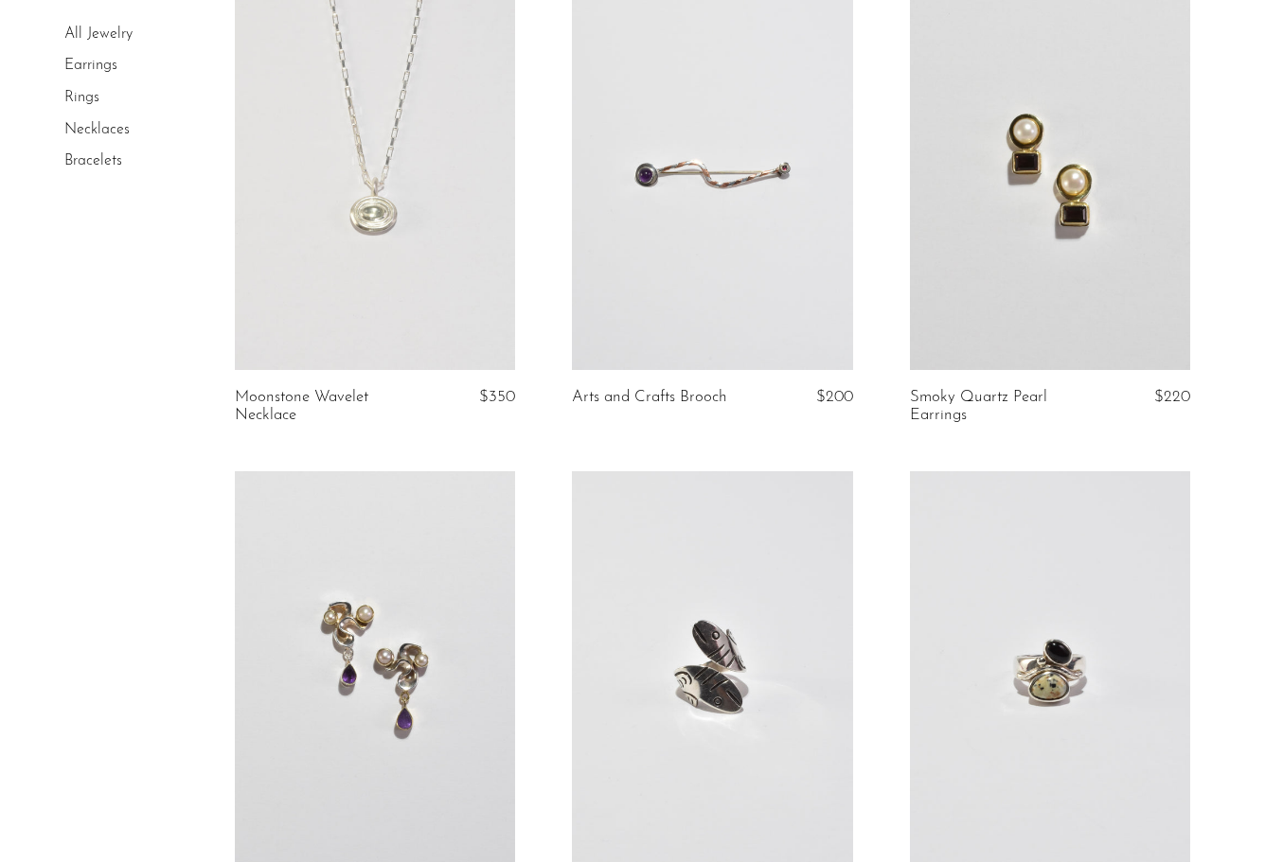
scroll to position [5432, 0]
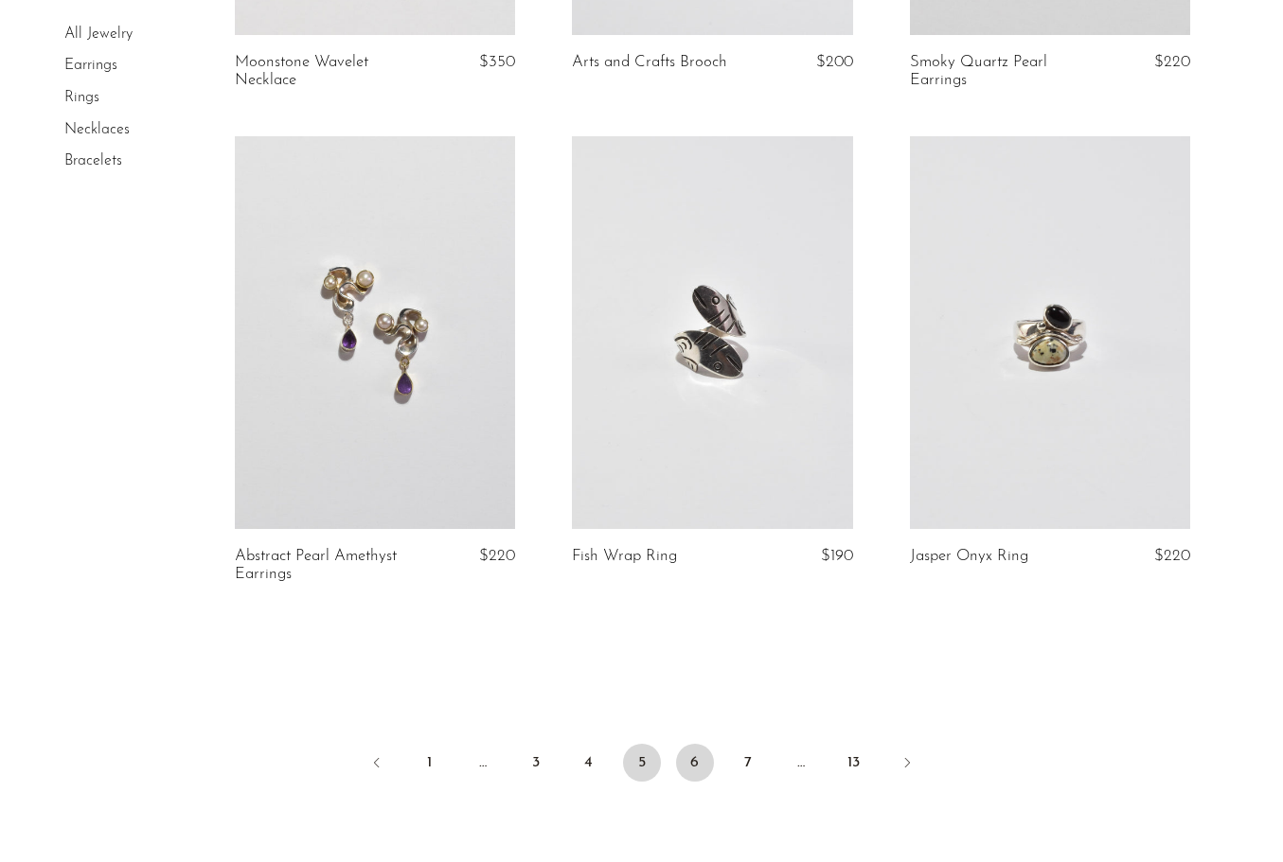
click at [702, 761] on link "6" at bounding box center [695, 763] width 38 height 38
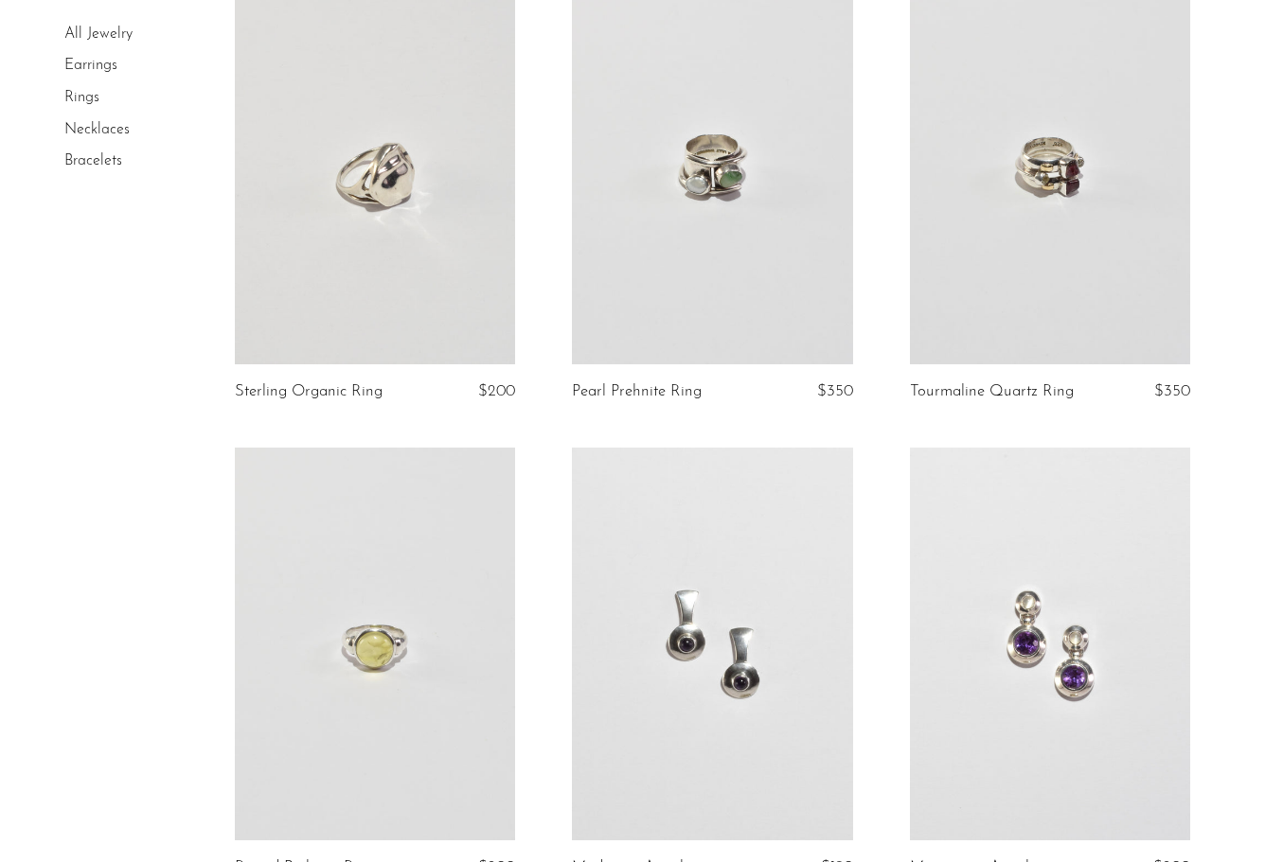
scroll to position [2637, 0]
click at [757, 321] on link at bounding box center [712, 169] width 280 height 393
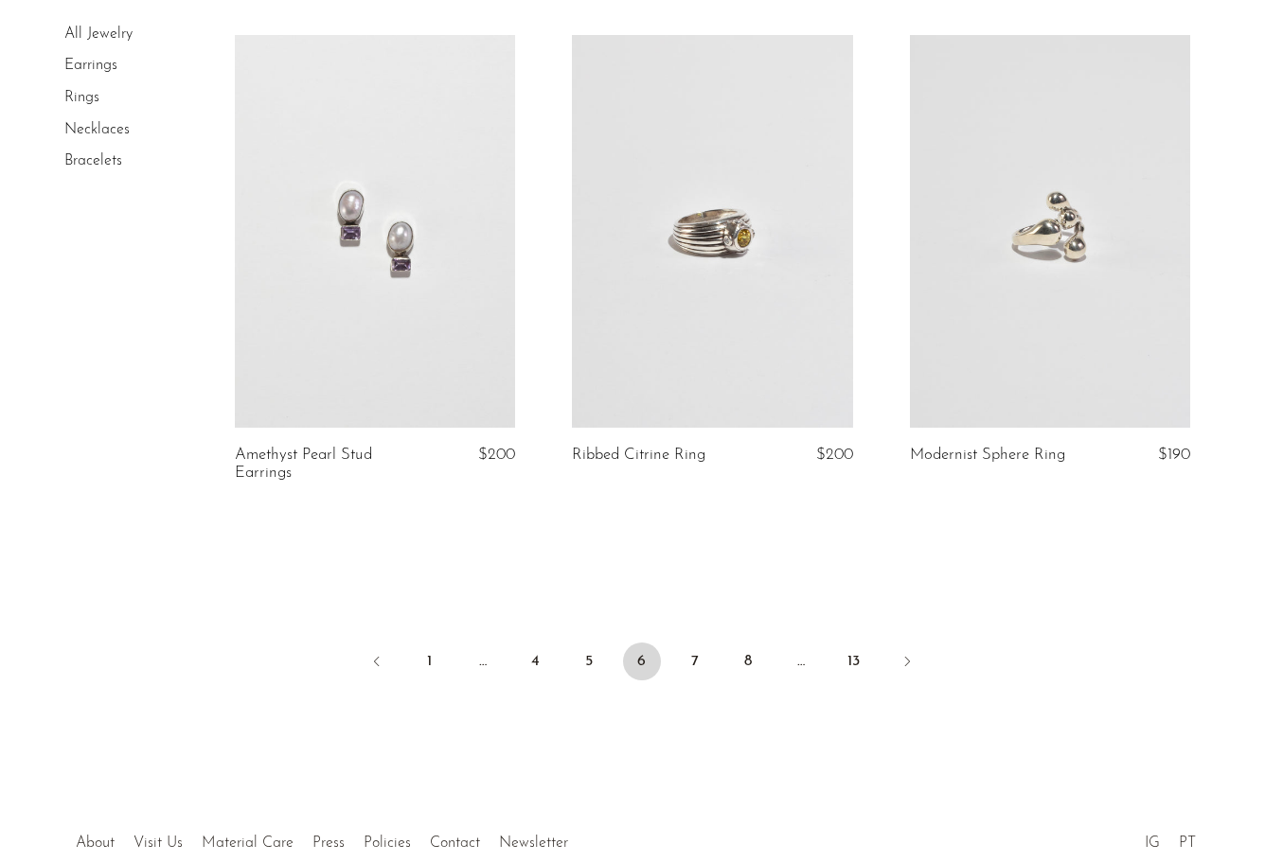
scroll to position [5454, 0]
click at [692, 675] on link "7" at bounding box center [695, 660] width 38 height 38
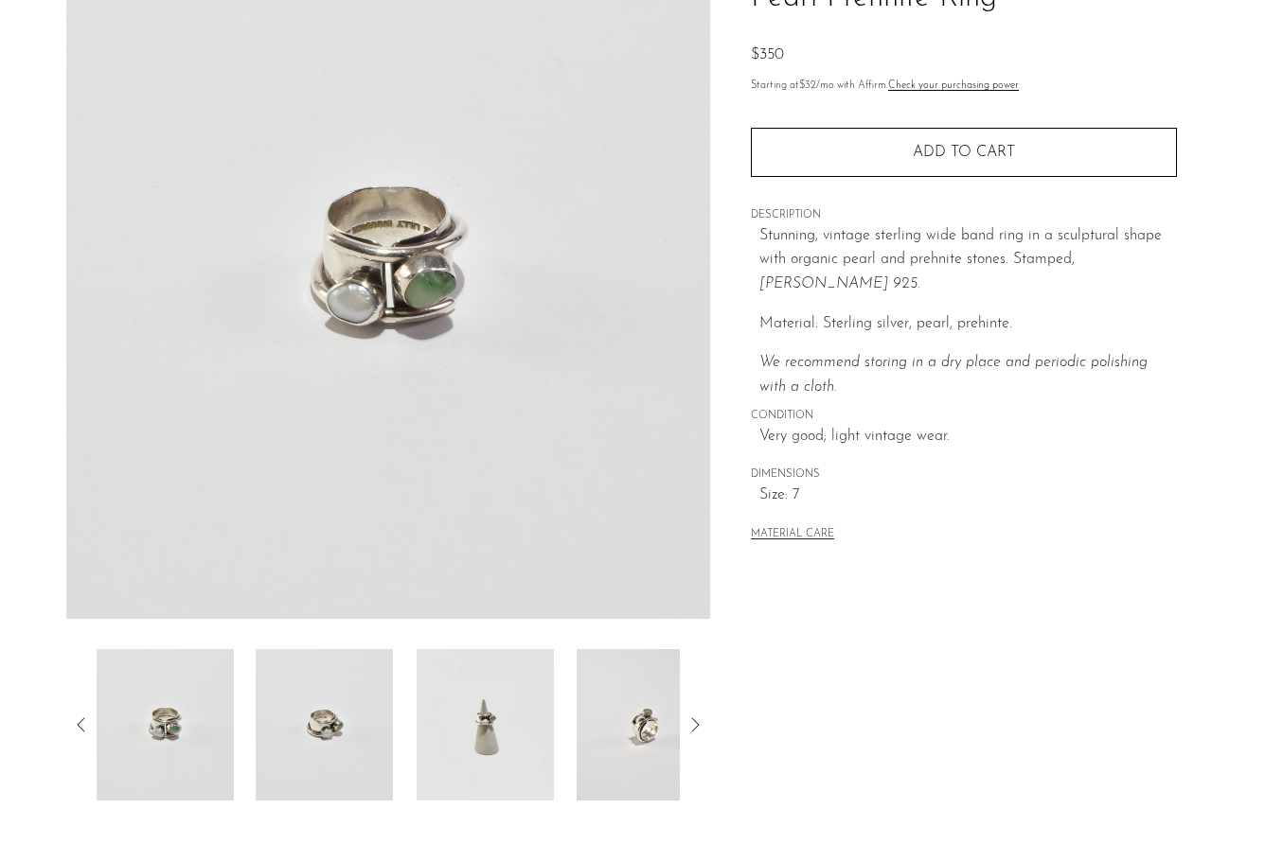
scroll to position [182, 0]
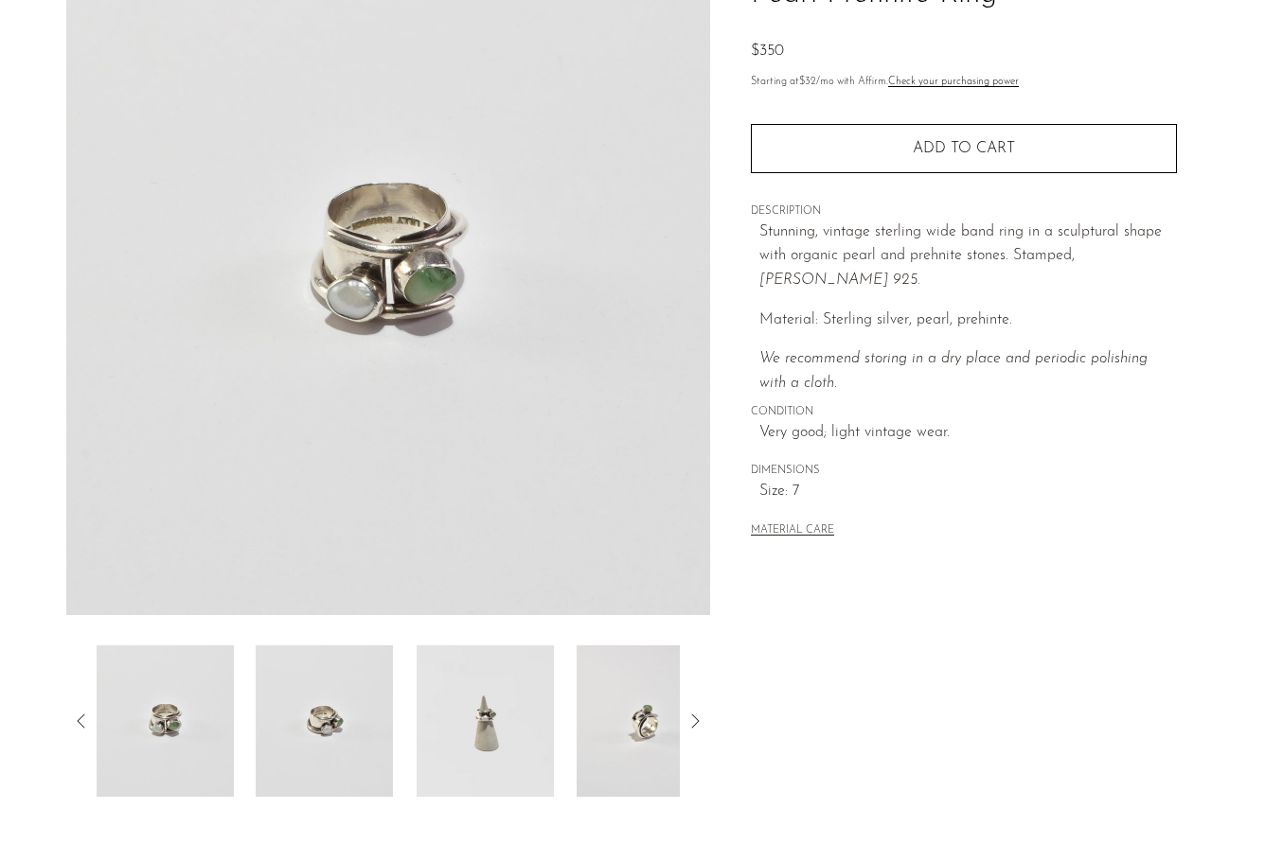
click at [529, 752] on img at bounding box center [485, 721] width 137 height 151
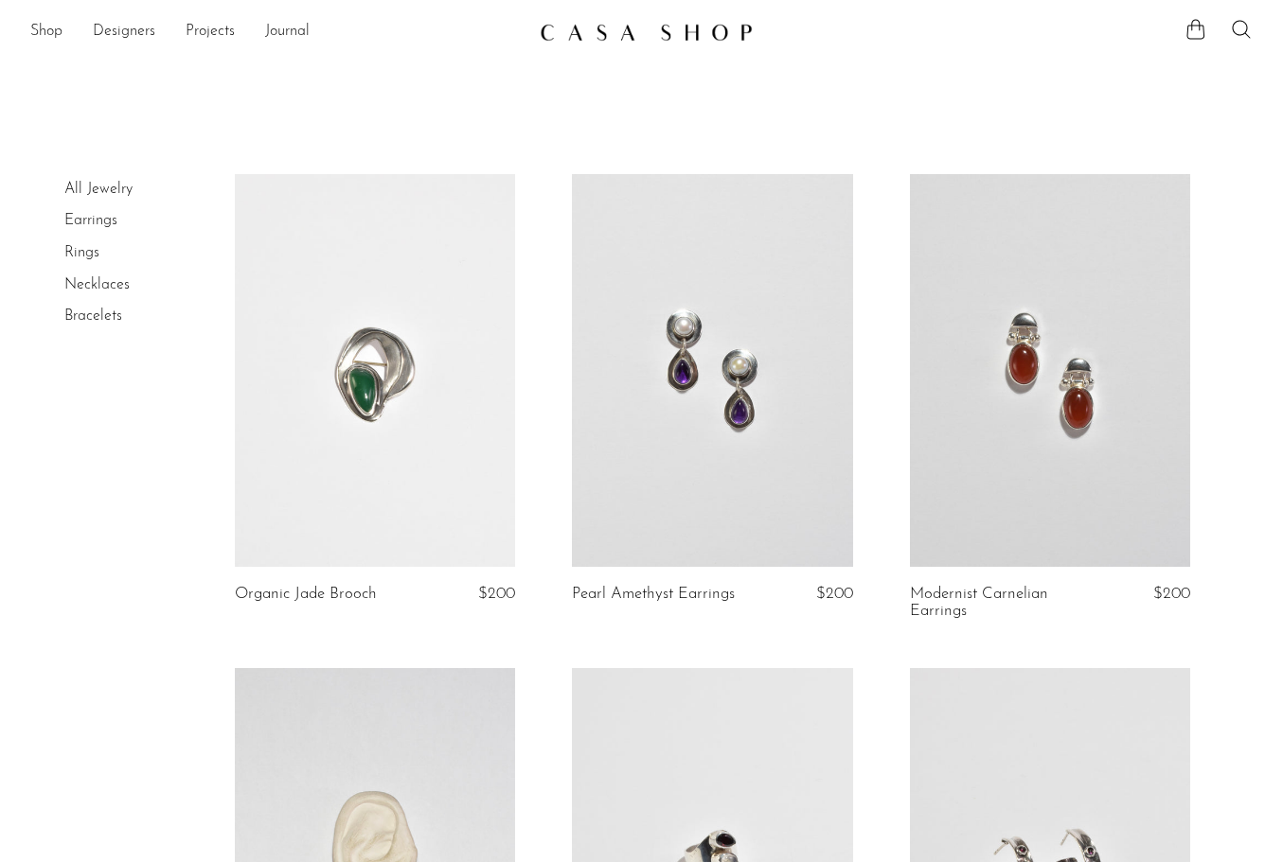
click at [1107, 504] on link at bounding box center [1050, 370] width 280 height 393
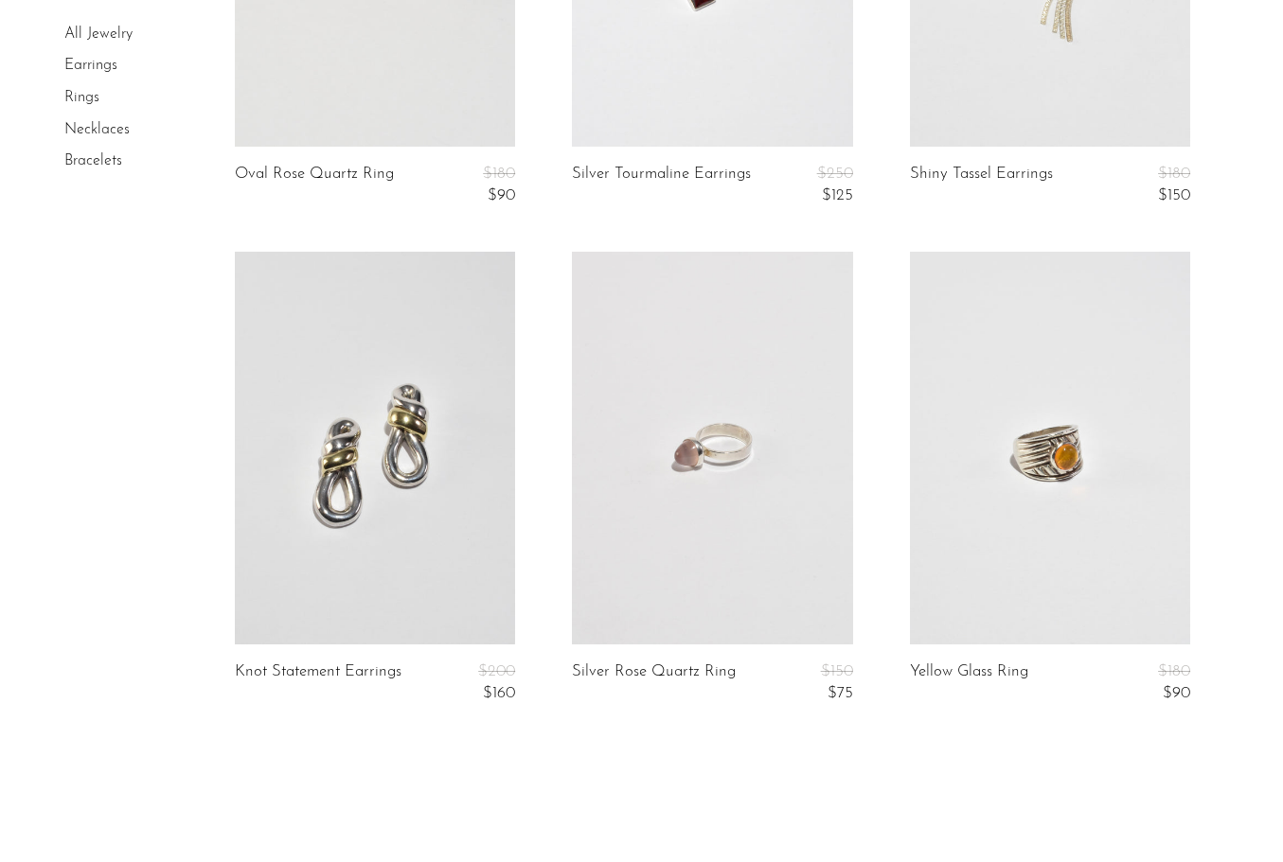
scroll to position [5451, 0]
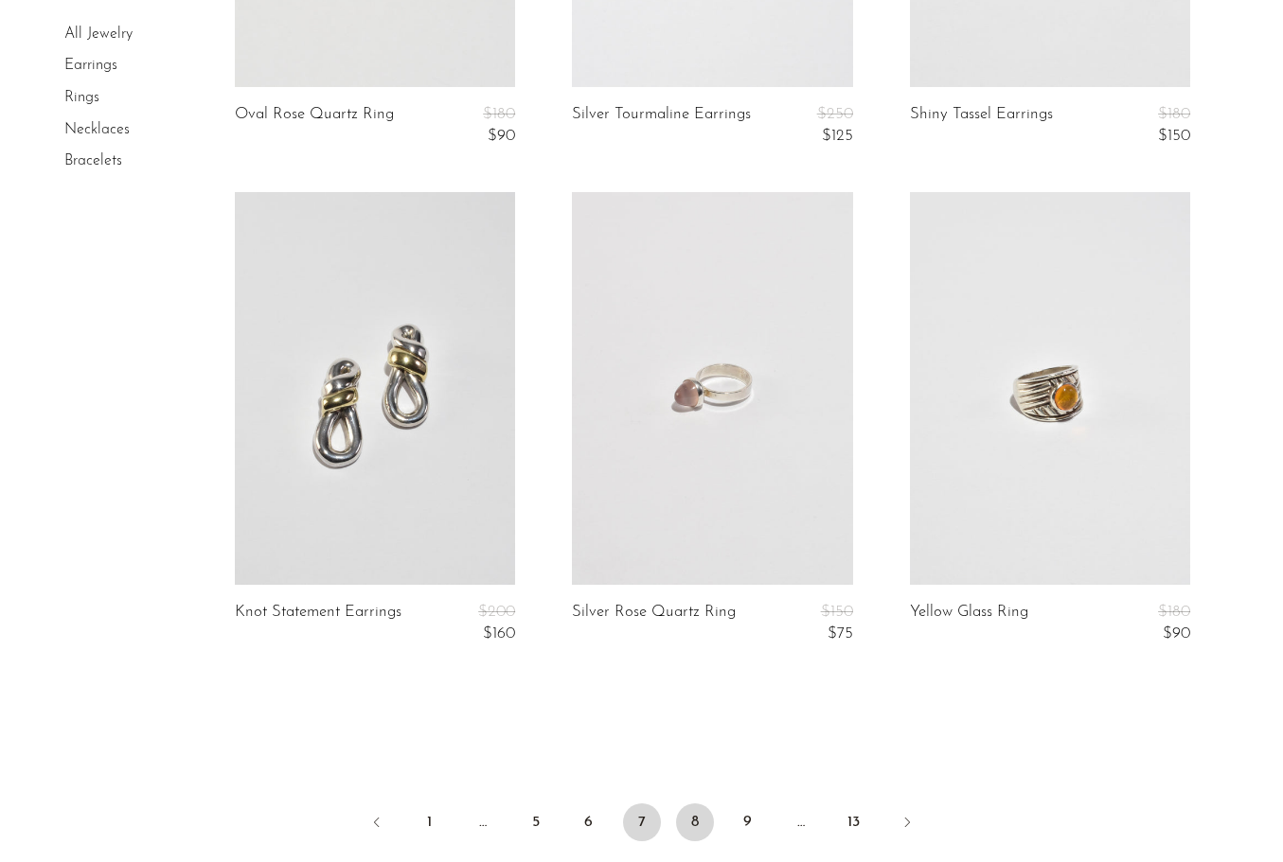
click at [701, 828] on link "8" at bounding box center [695, 823] width 38 height 38
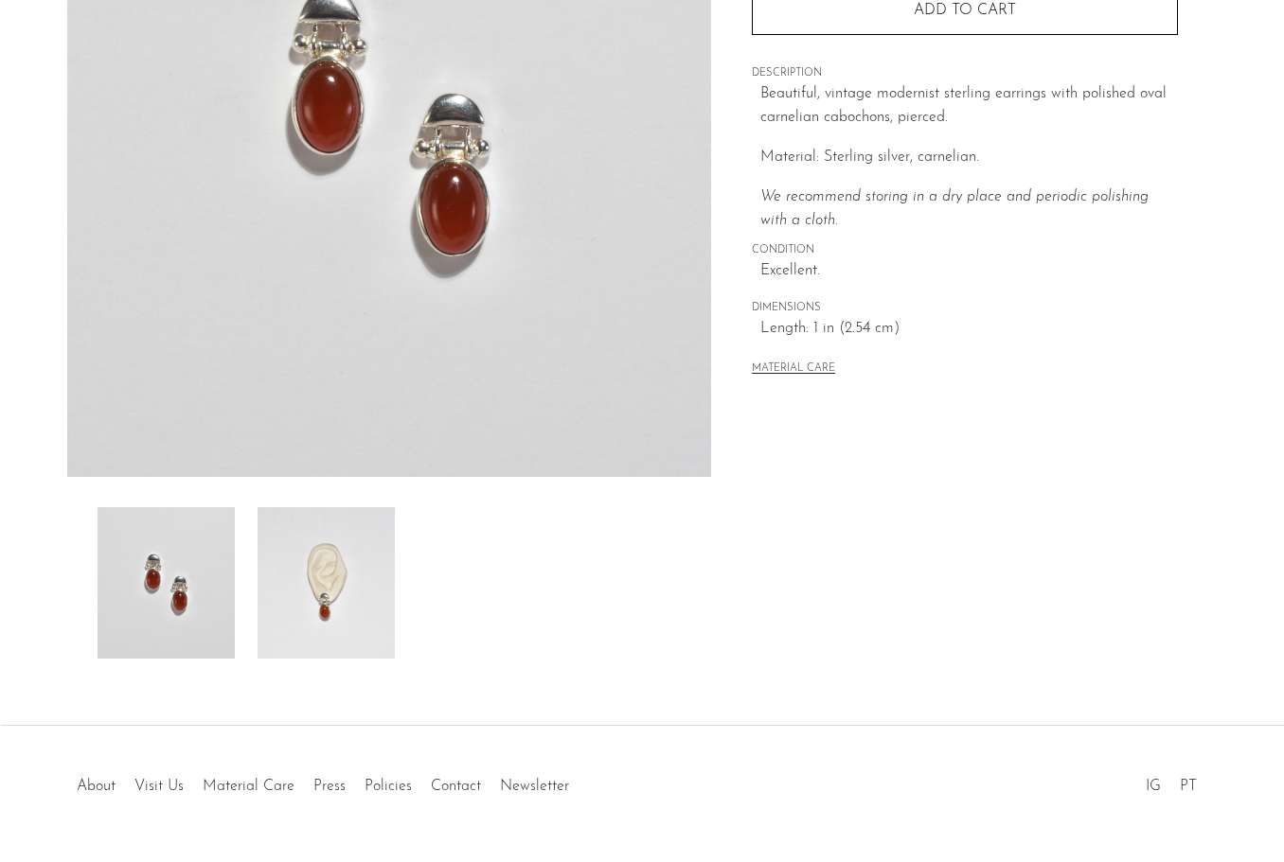
scroll to position [318, 0]
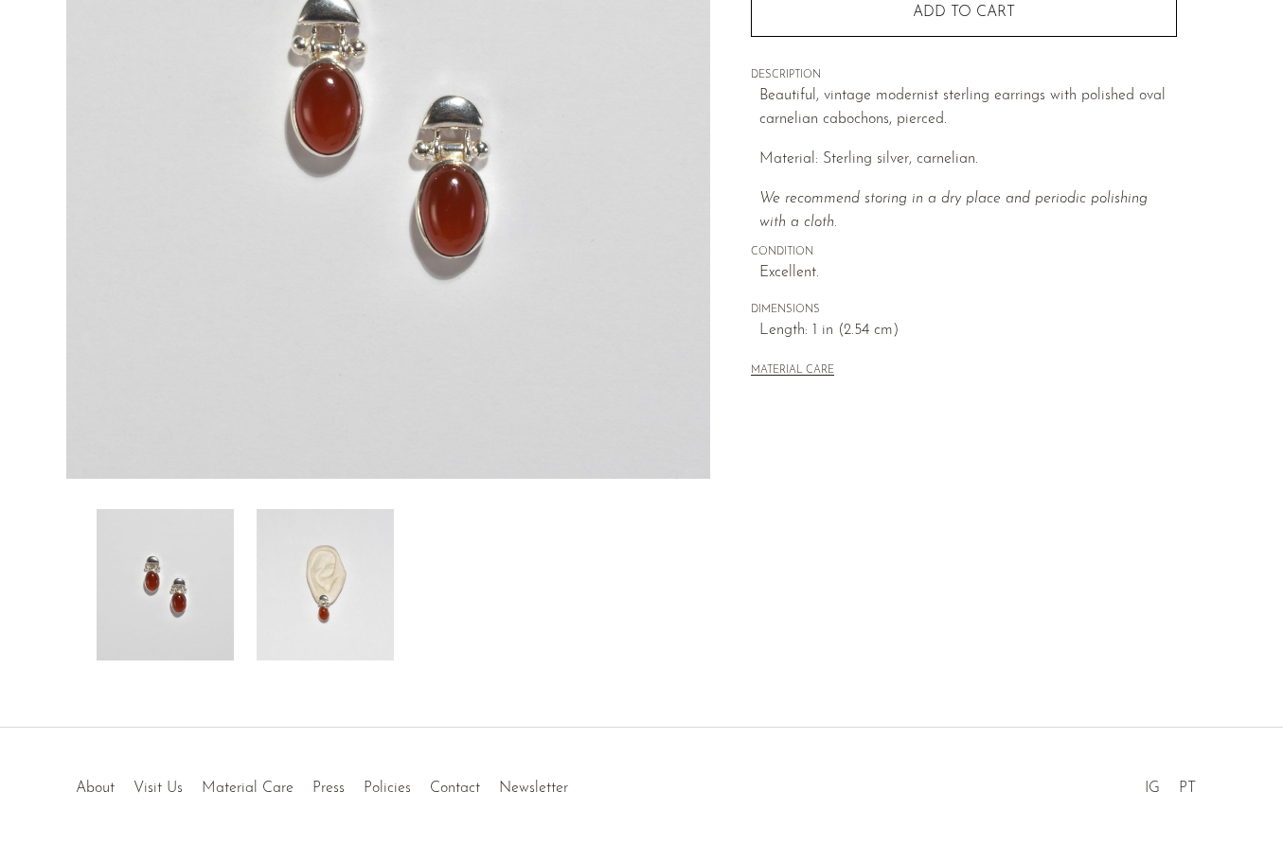
click at [346, 608] on img at bounding box center [325, 584] width 137 height 151
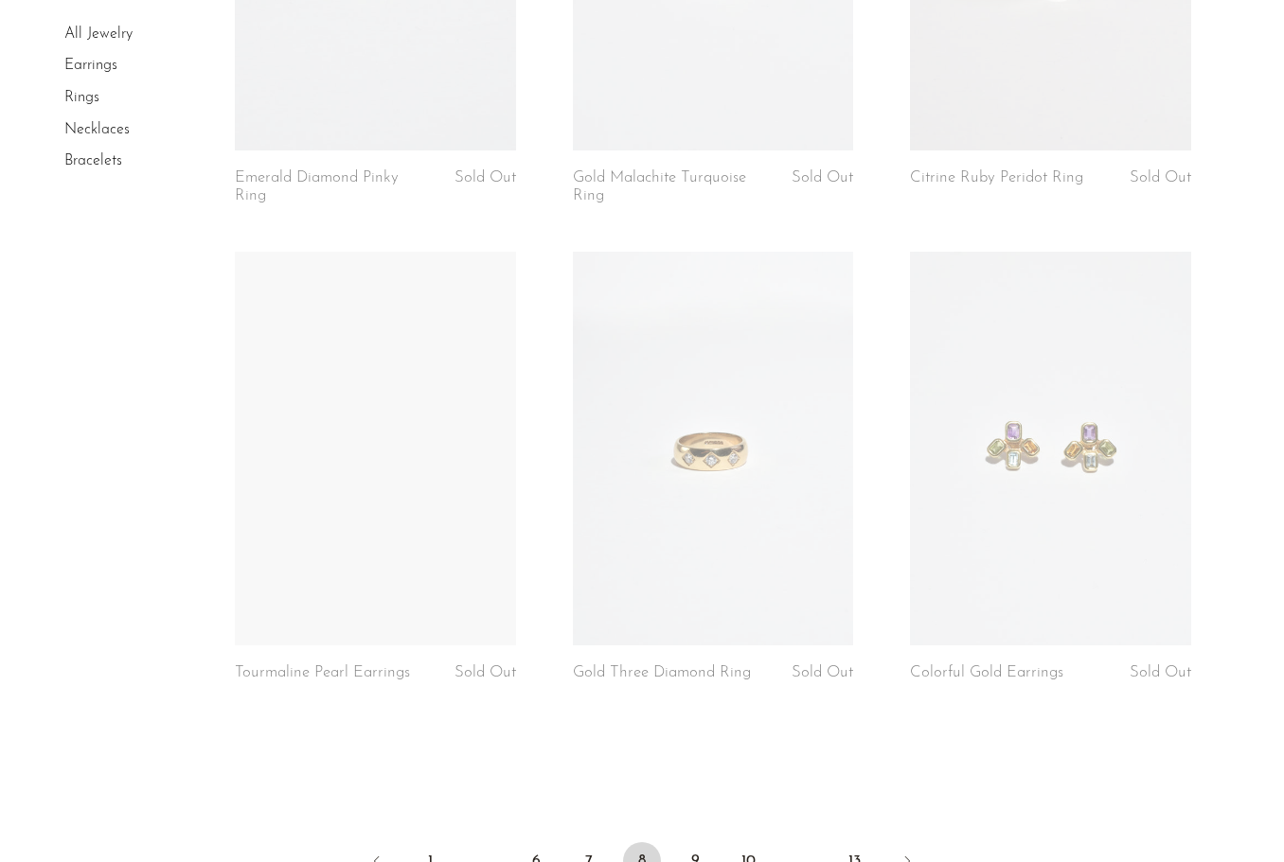
scroll to position [5676, 0]
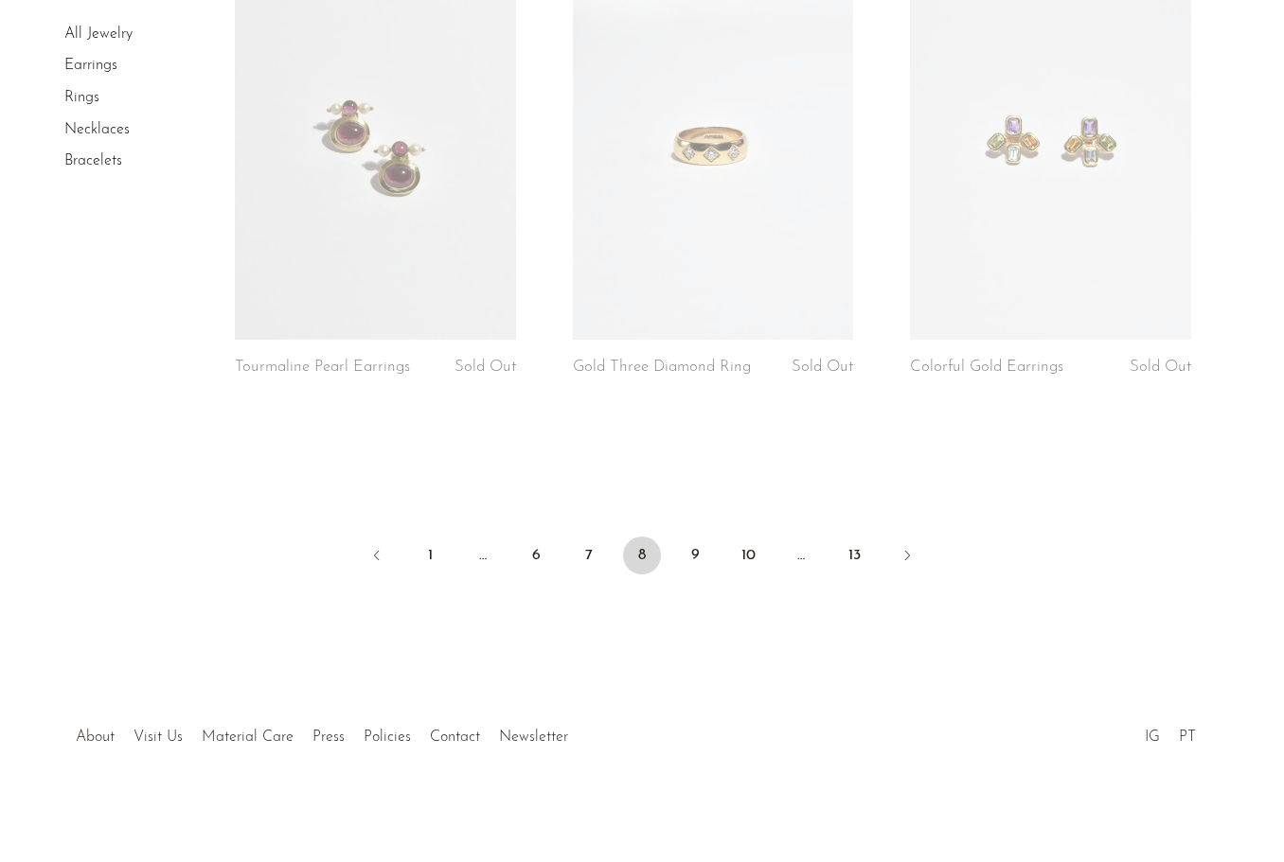
click at [400, 565] on ul "1 … 6 7 8 9 10 … 13" at bounding box center [642, 557] width 1212 height 57
click at [431, 564] on link "1" at bounding box center [430, 556] width 38 height 38
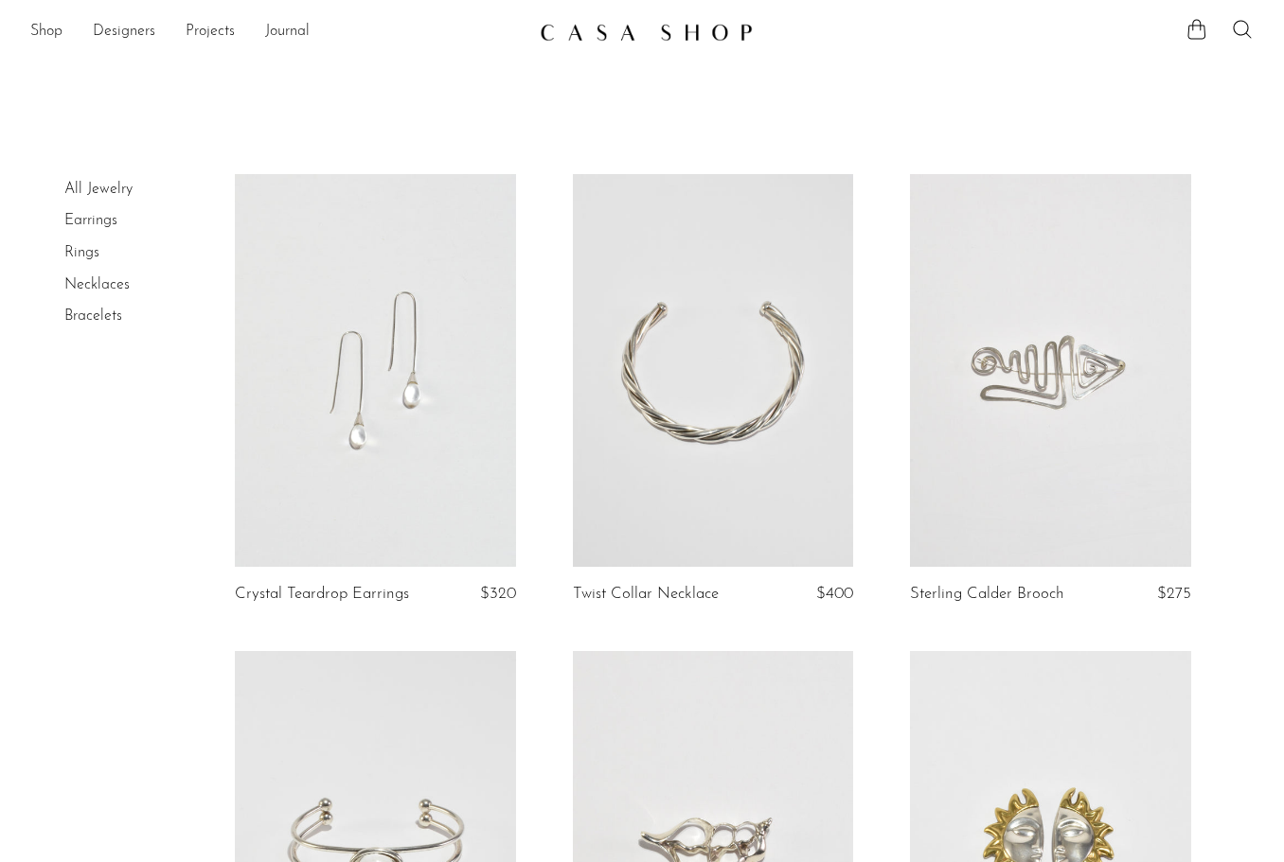
click at [453, 430] on link at bounding box center [375, 370] width 281 height 393
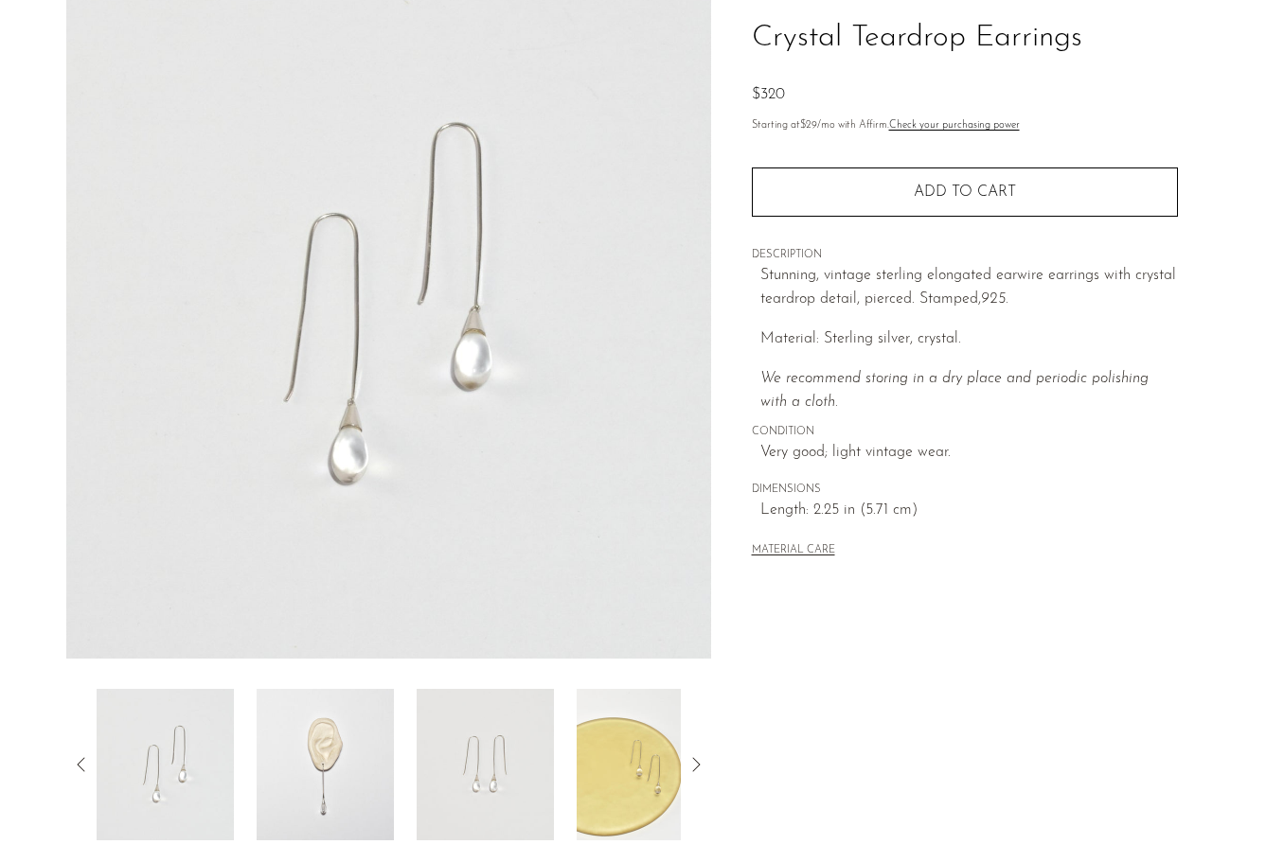
scroll to position [57, 0]
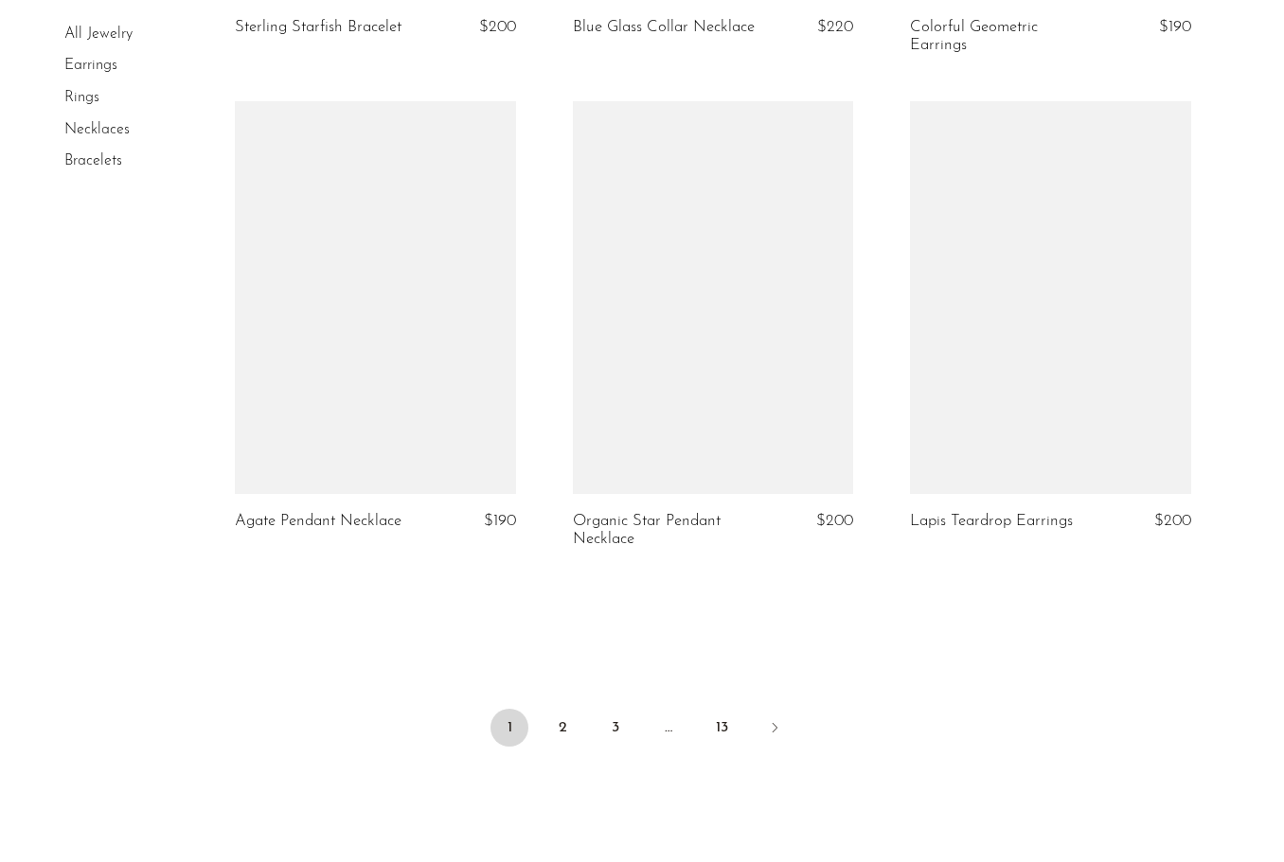
scroll to position [5446, 0]
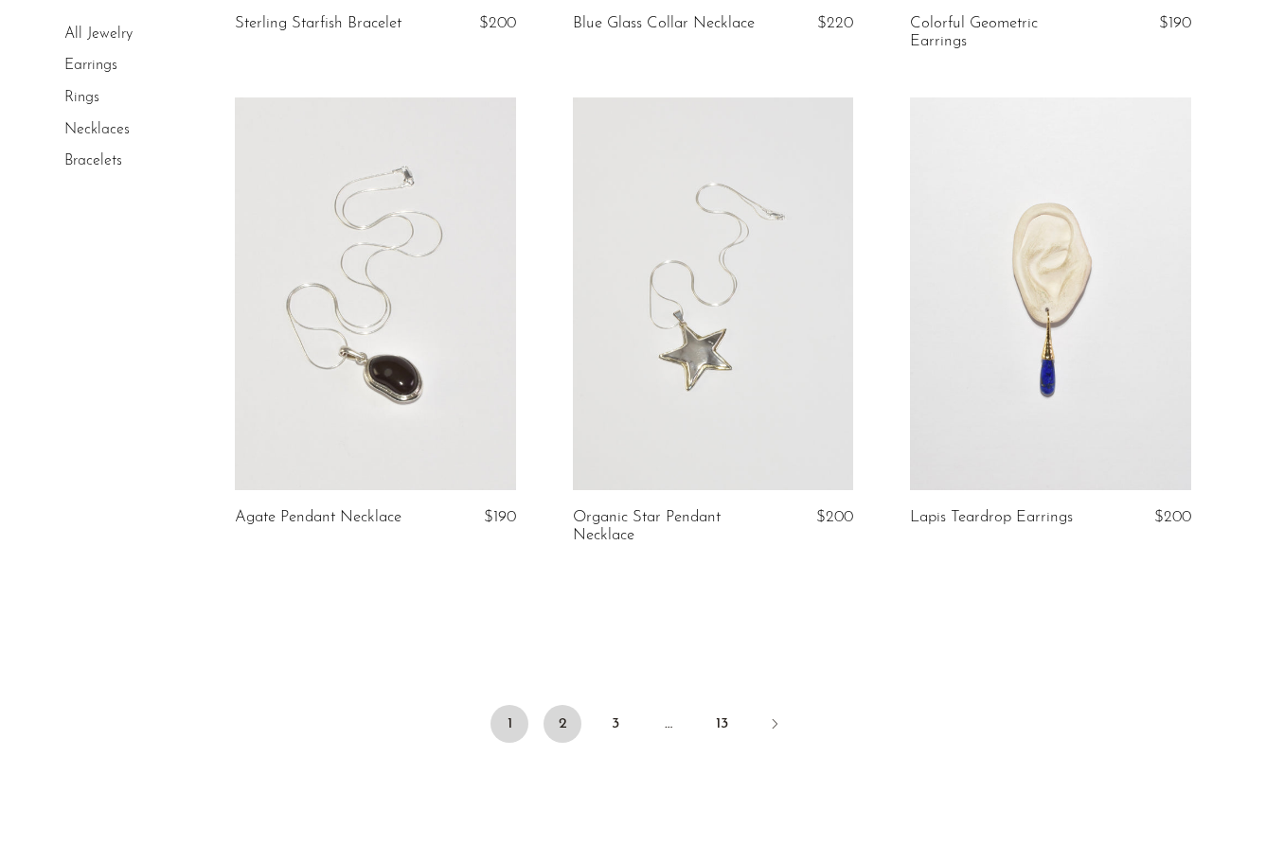
click at [573, 725] on link "2" at bounding box center [562, 724] width 38 height 38
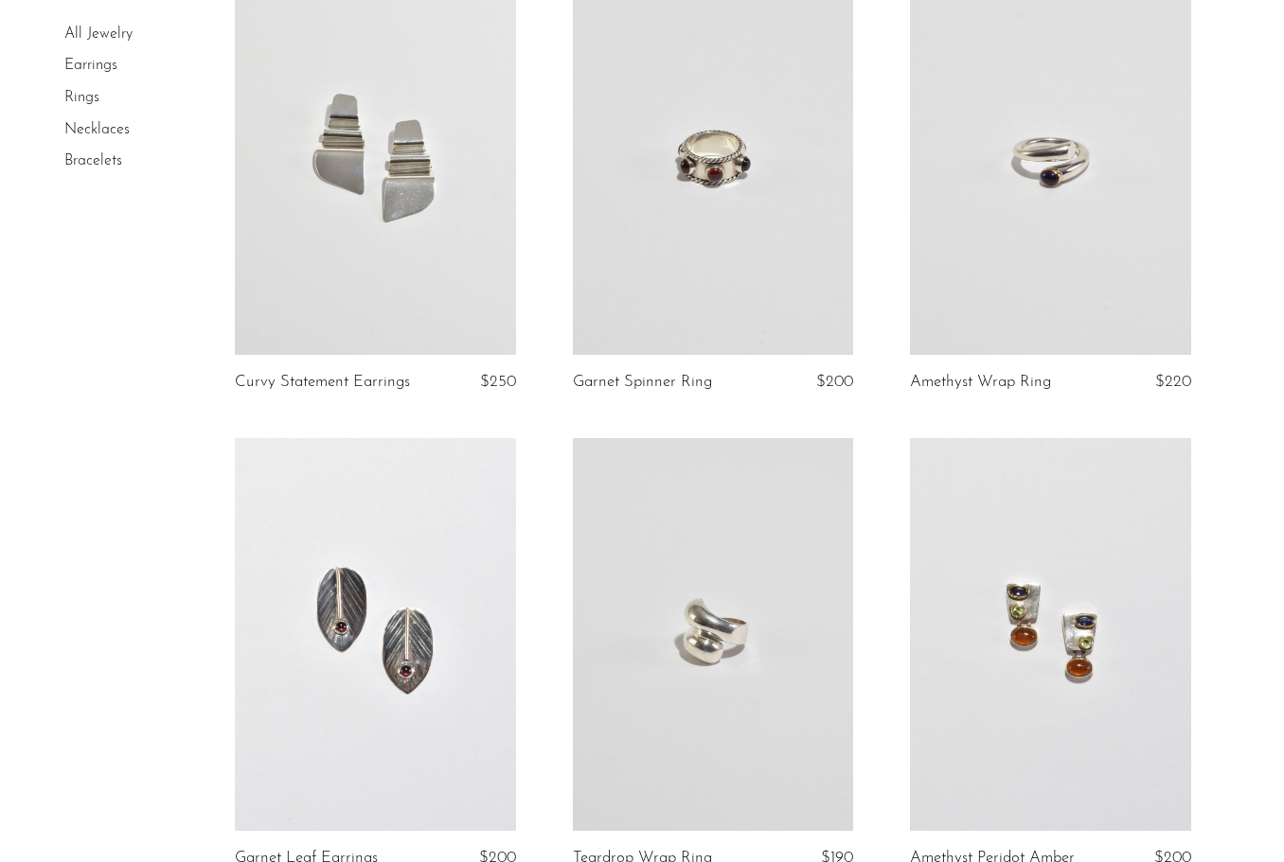
scroll to position [5505, 0]
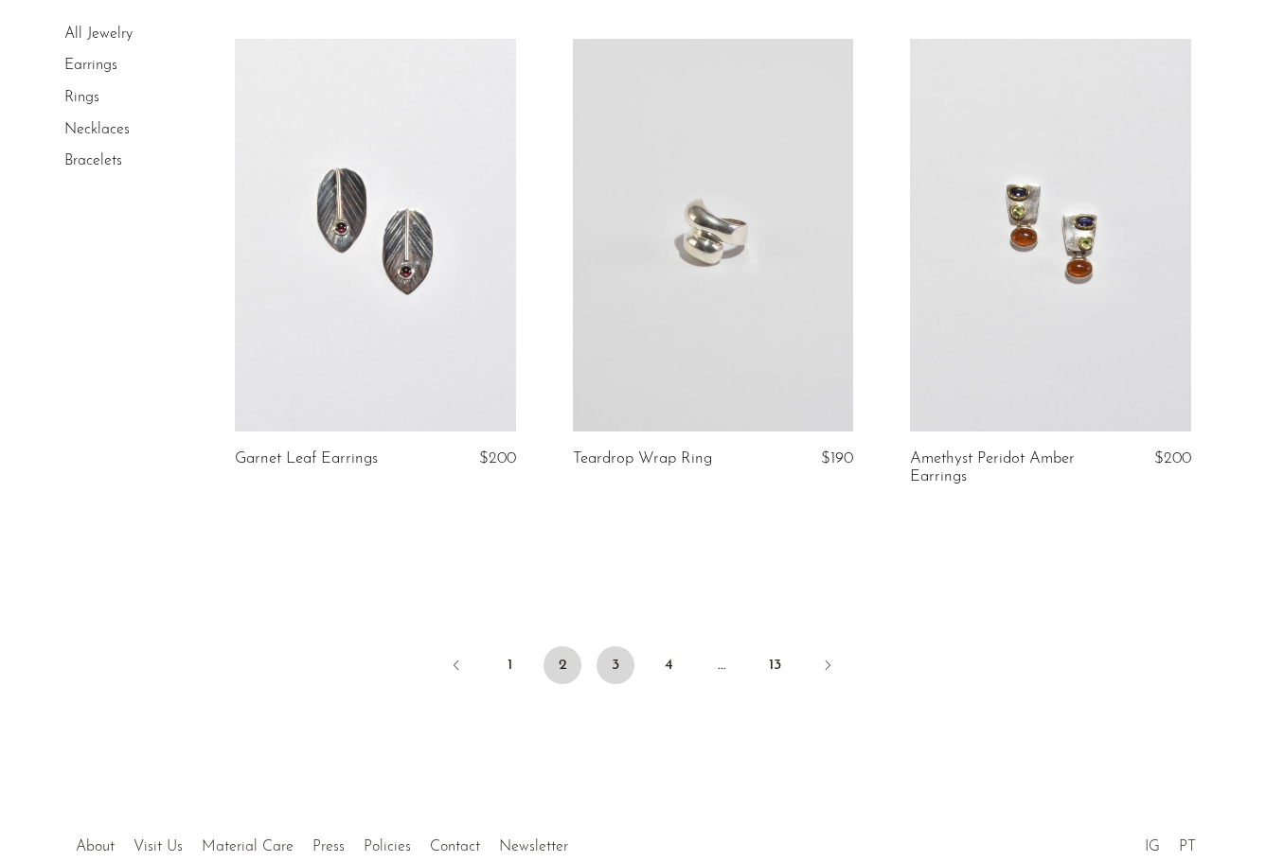
click at [618, 658] on link "3" at bounding box center [615, 666] width 38 height 38
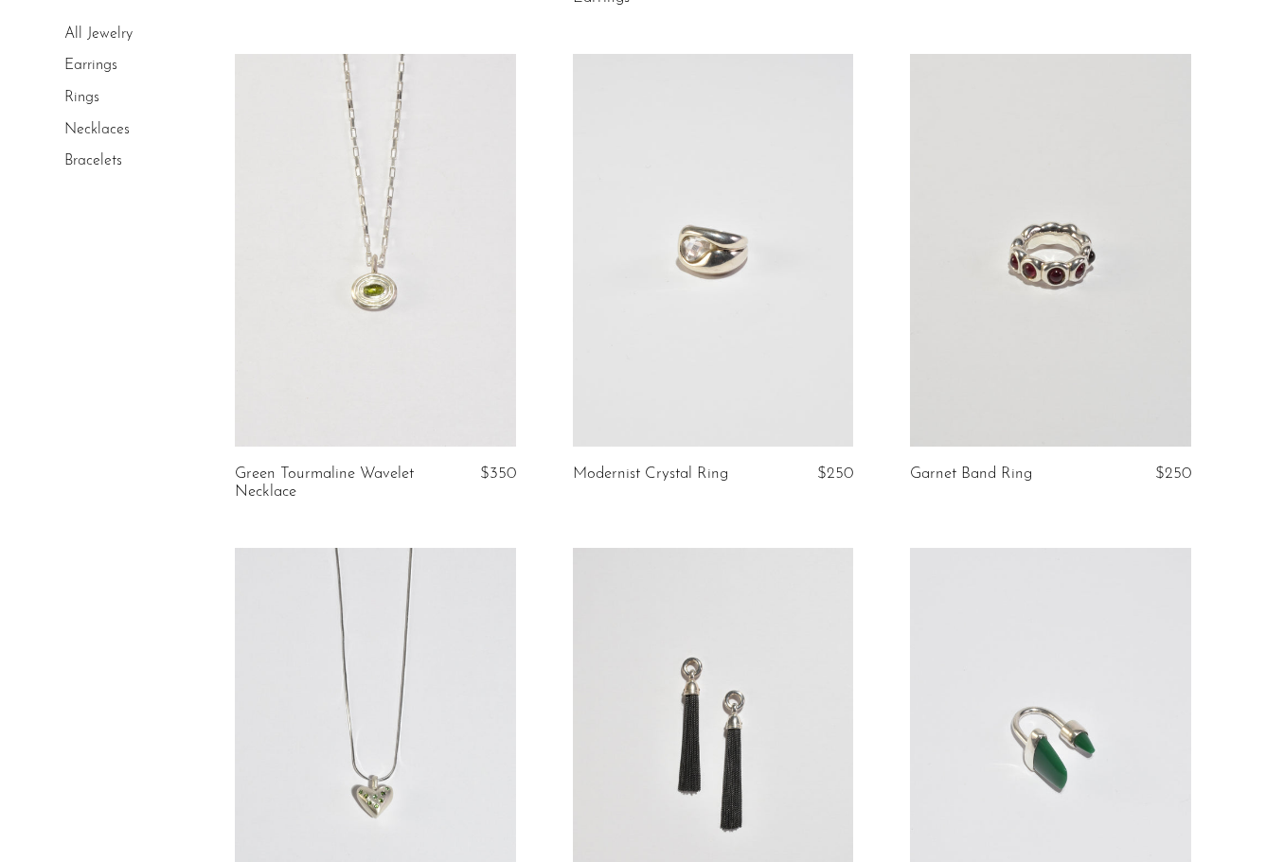
scroll to position [3003, 0]
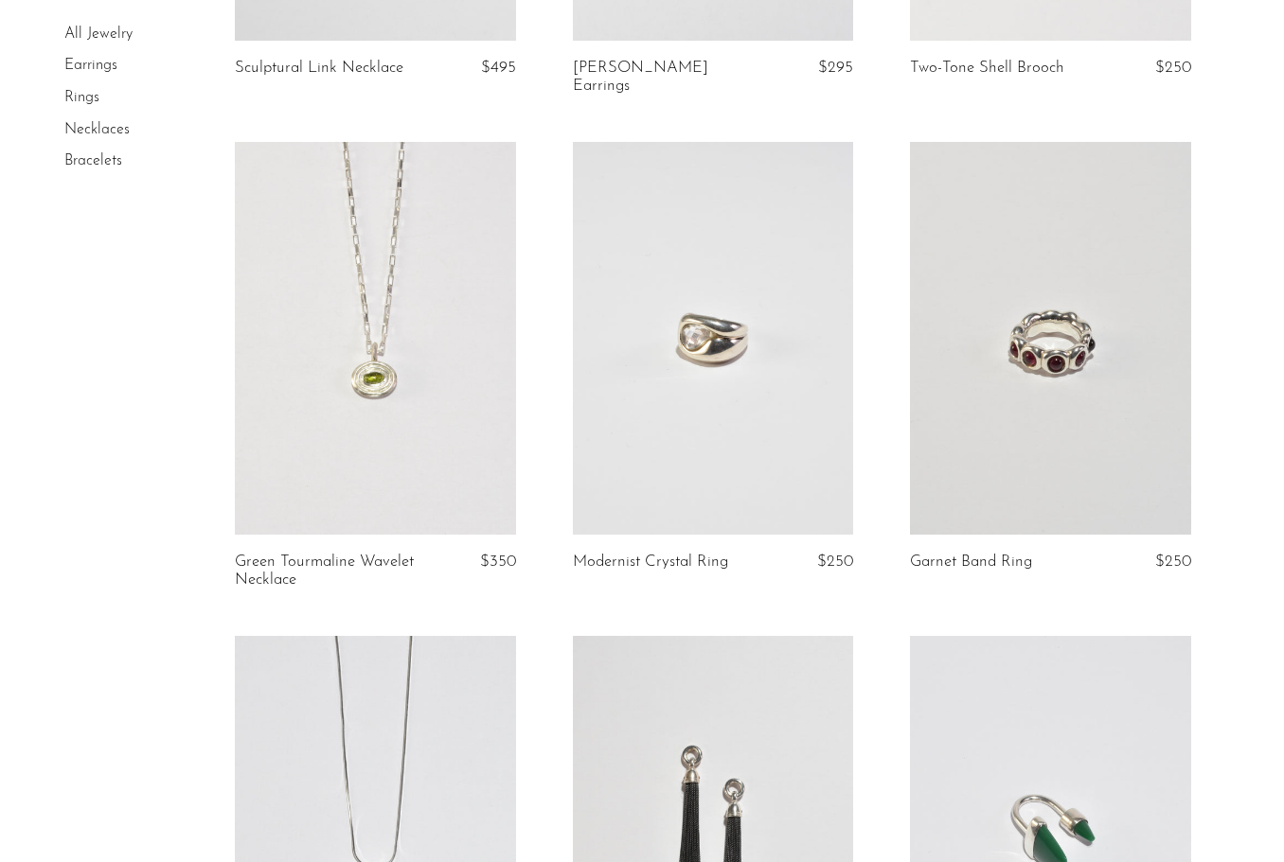
click at [471, 275] on link at bounding box center [375, 338] width 281 height 393
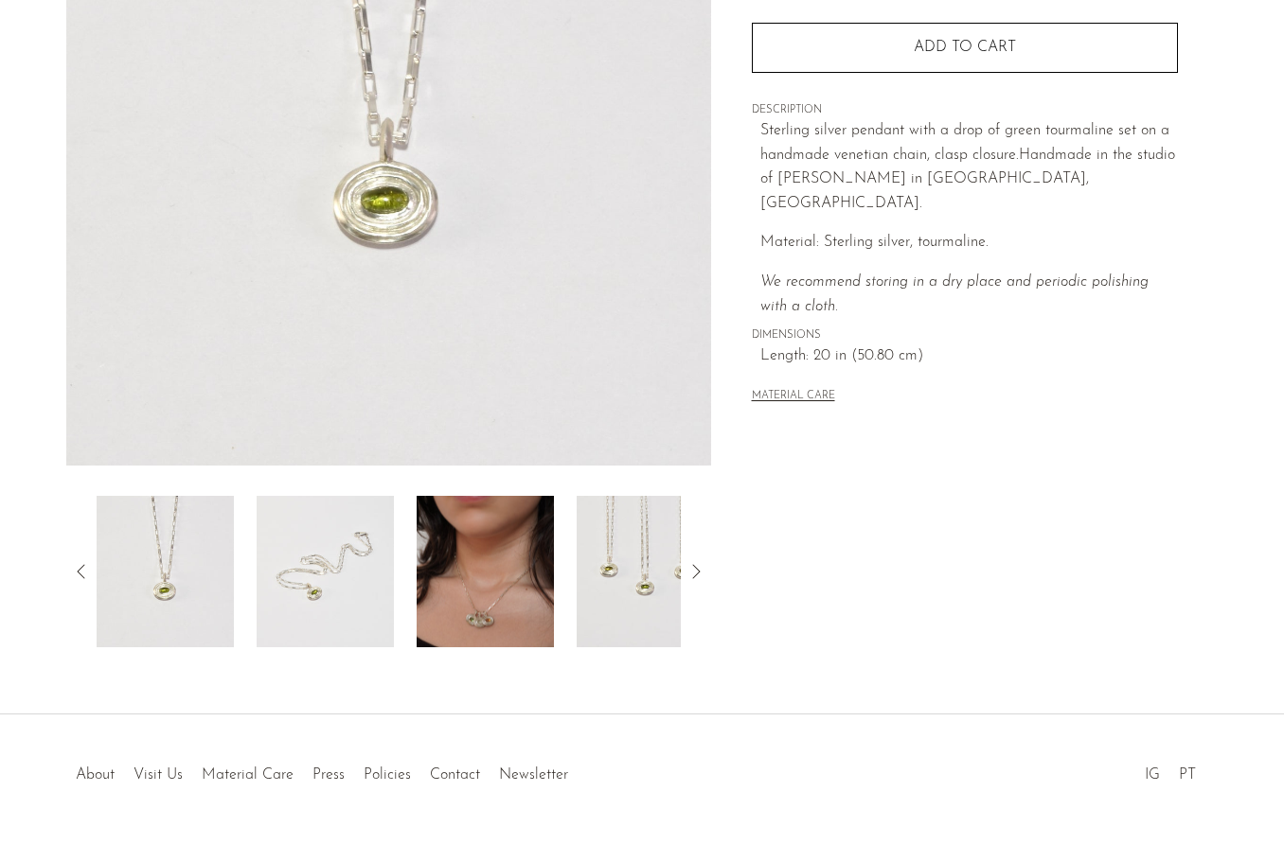
scroll to position [353, 0]
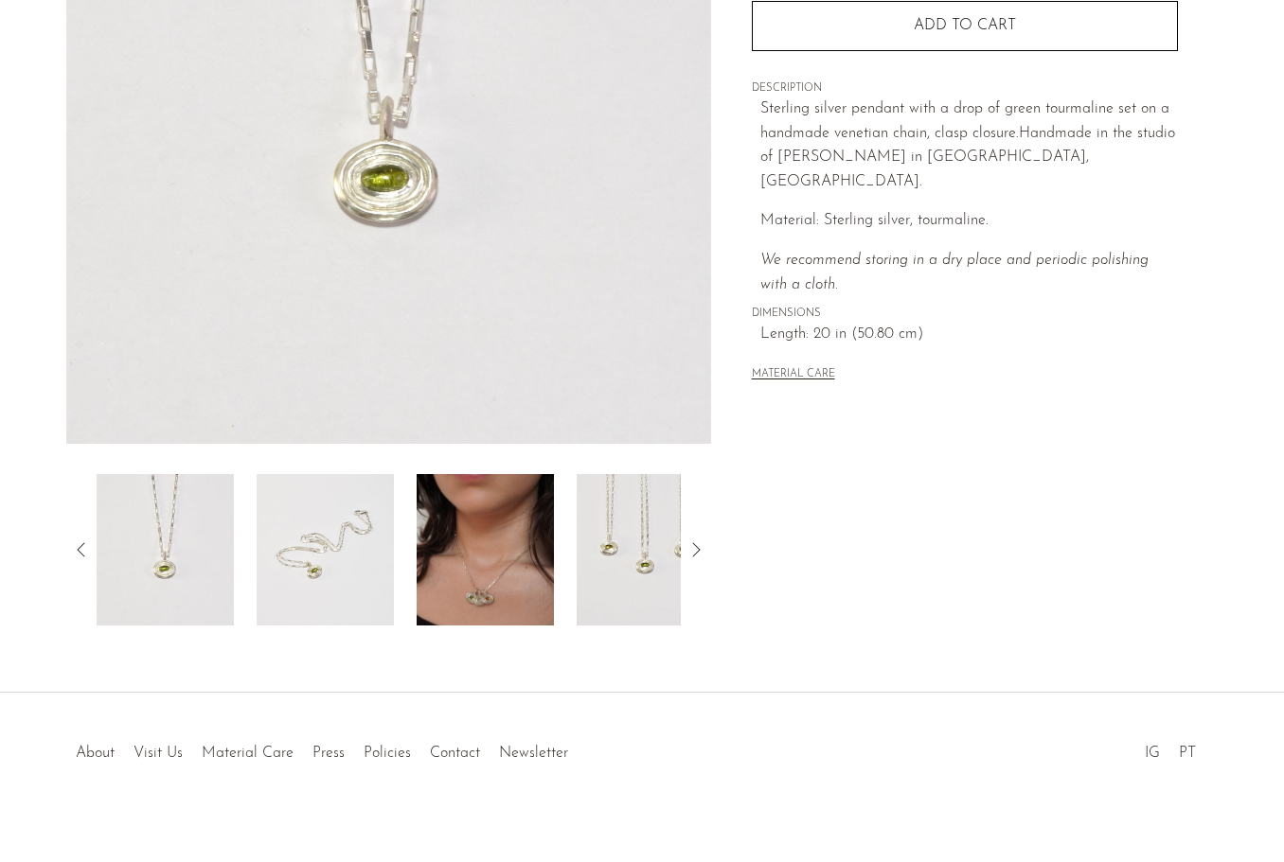
click at [477, 616] on img at bounding box center [485, 549] width 137 height 151
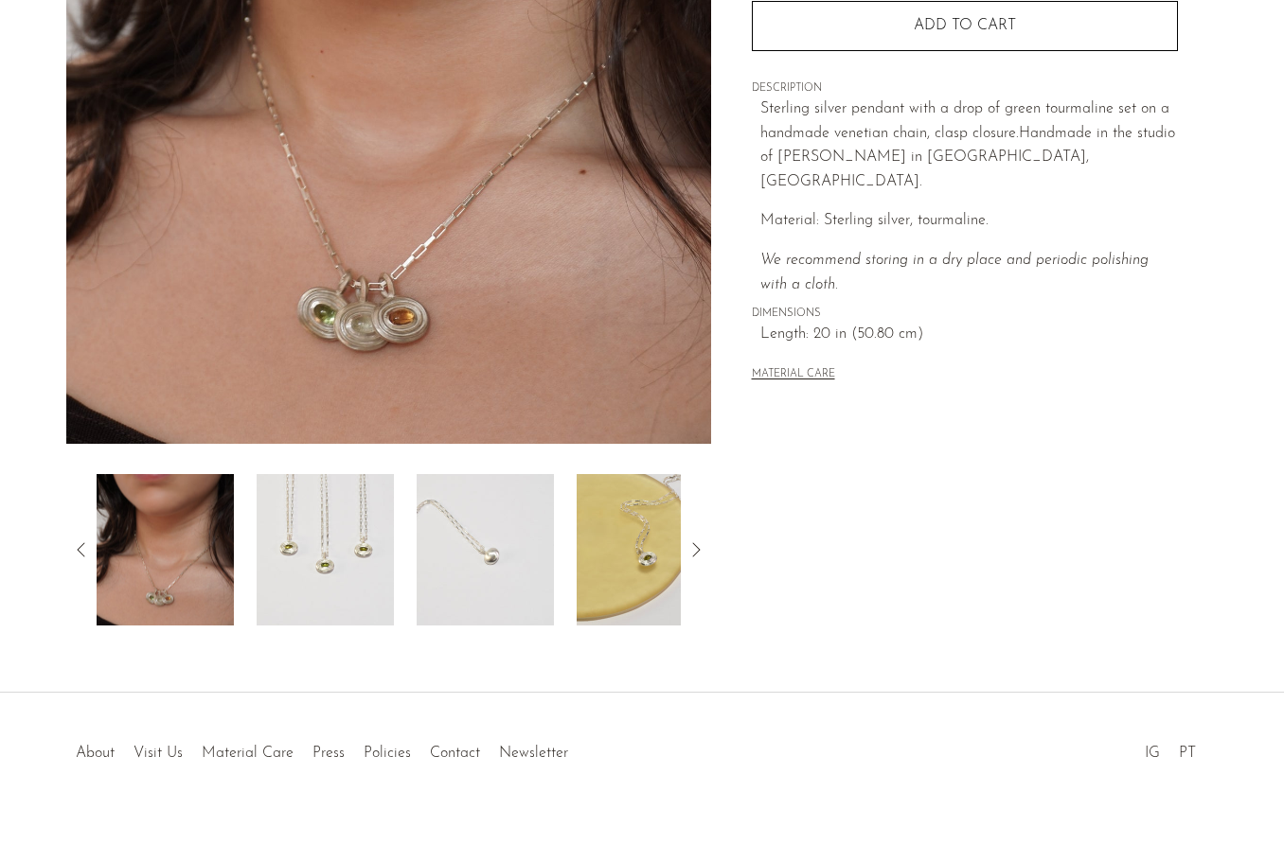
click at [493, 586] on img at bounding box center [485, 549] width 137 height 151
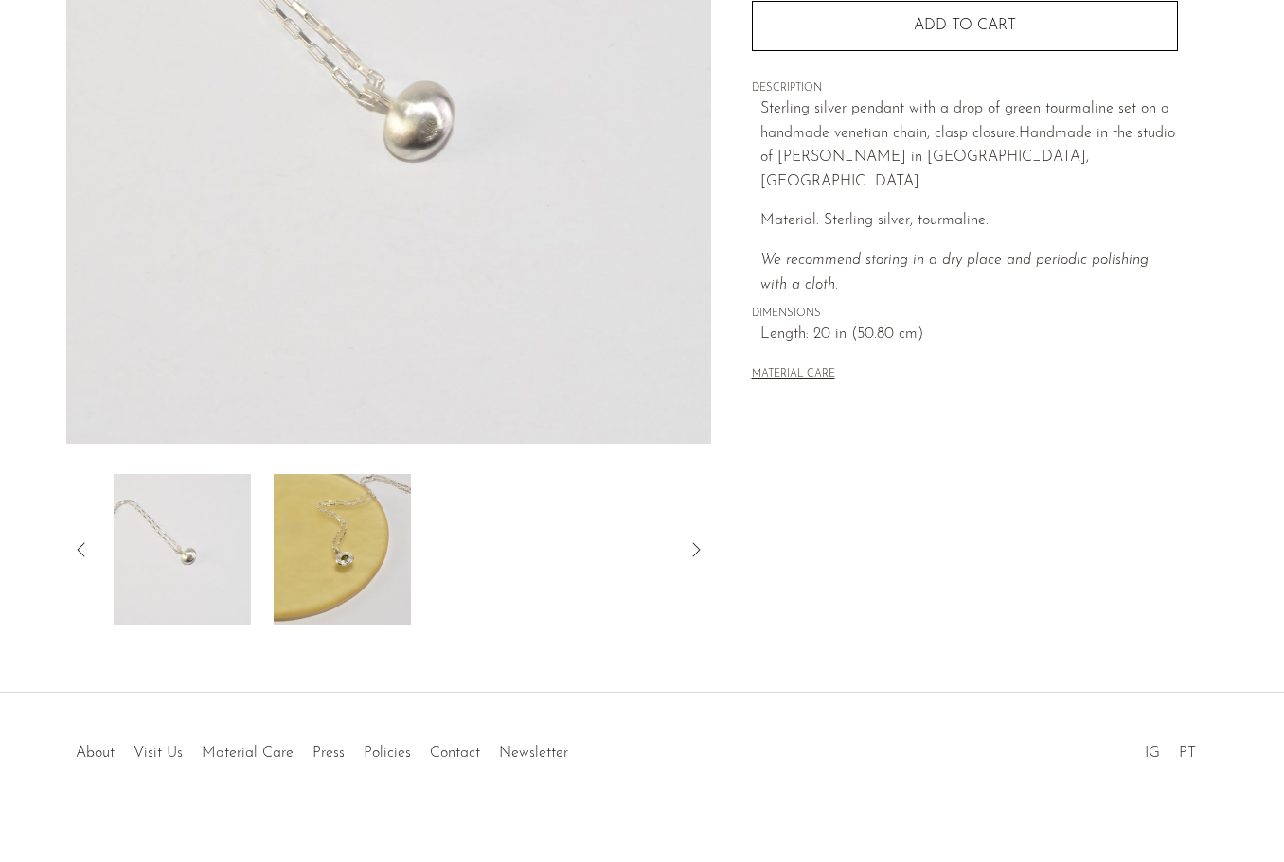
click at [493, 586] on div at bounding box center [389, 549] width 584 height 151
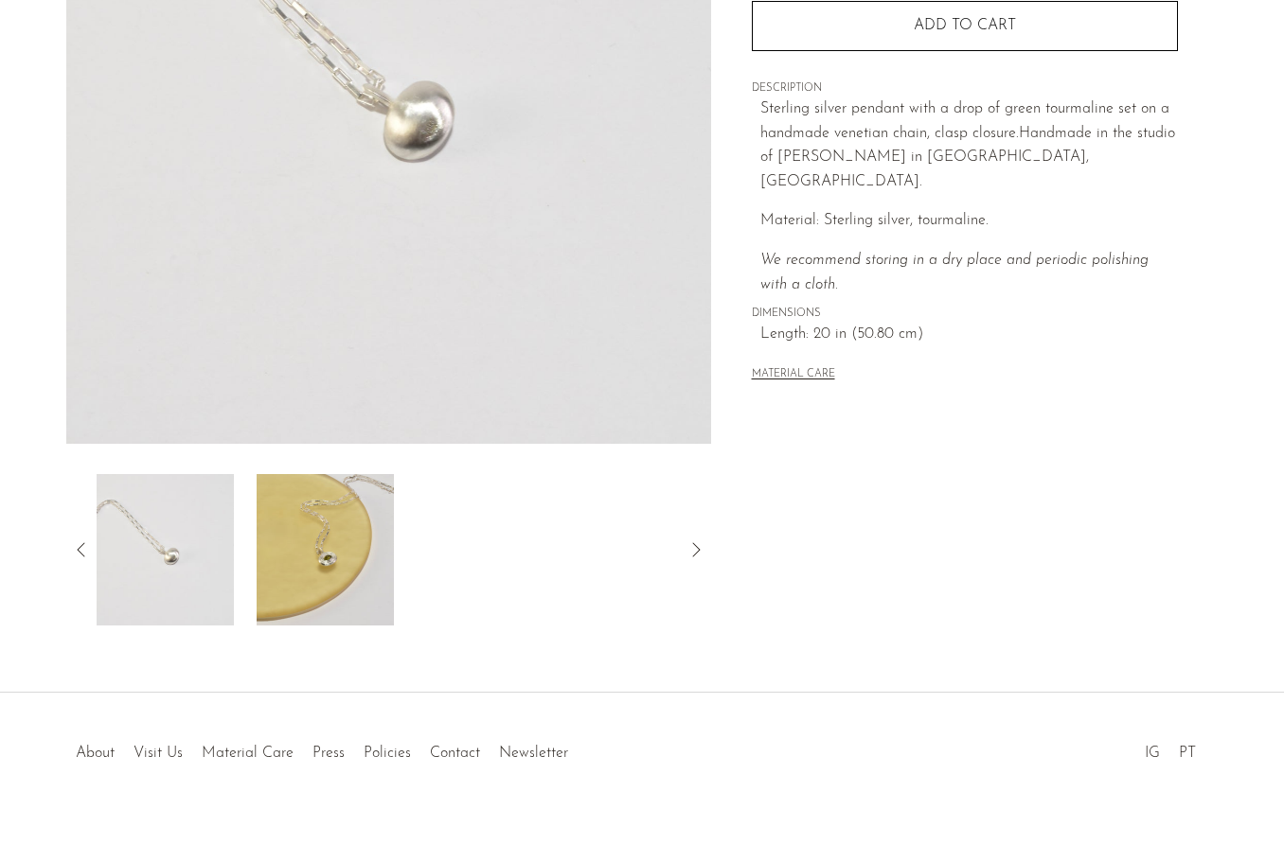
click at [358, 577] on img at bounding box center [325, 549] width 137 height 151
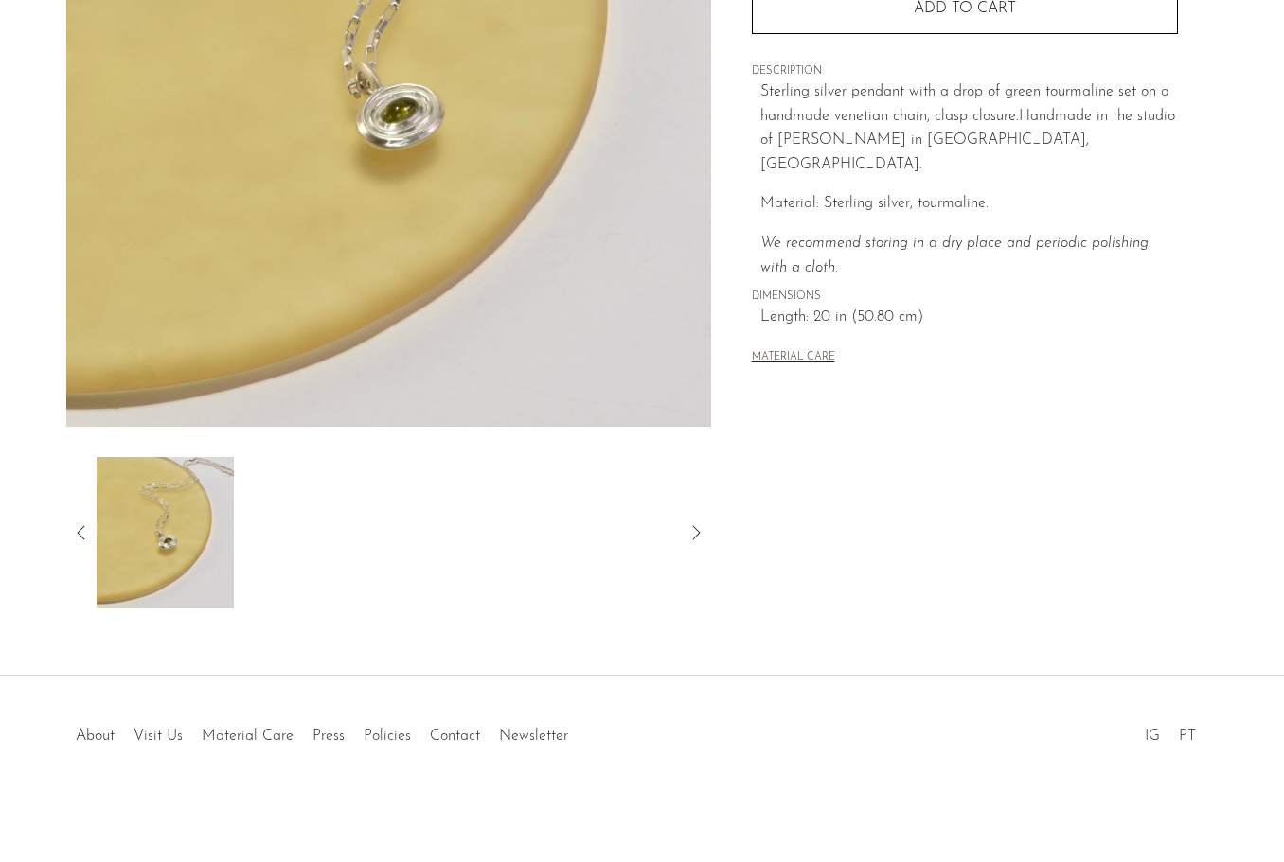
scroll to position [0, 0]
